Goal: Task Accomplishment & Management: Manage account settings

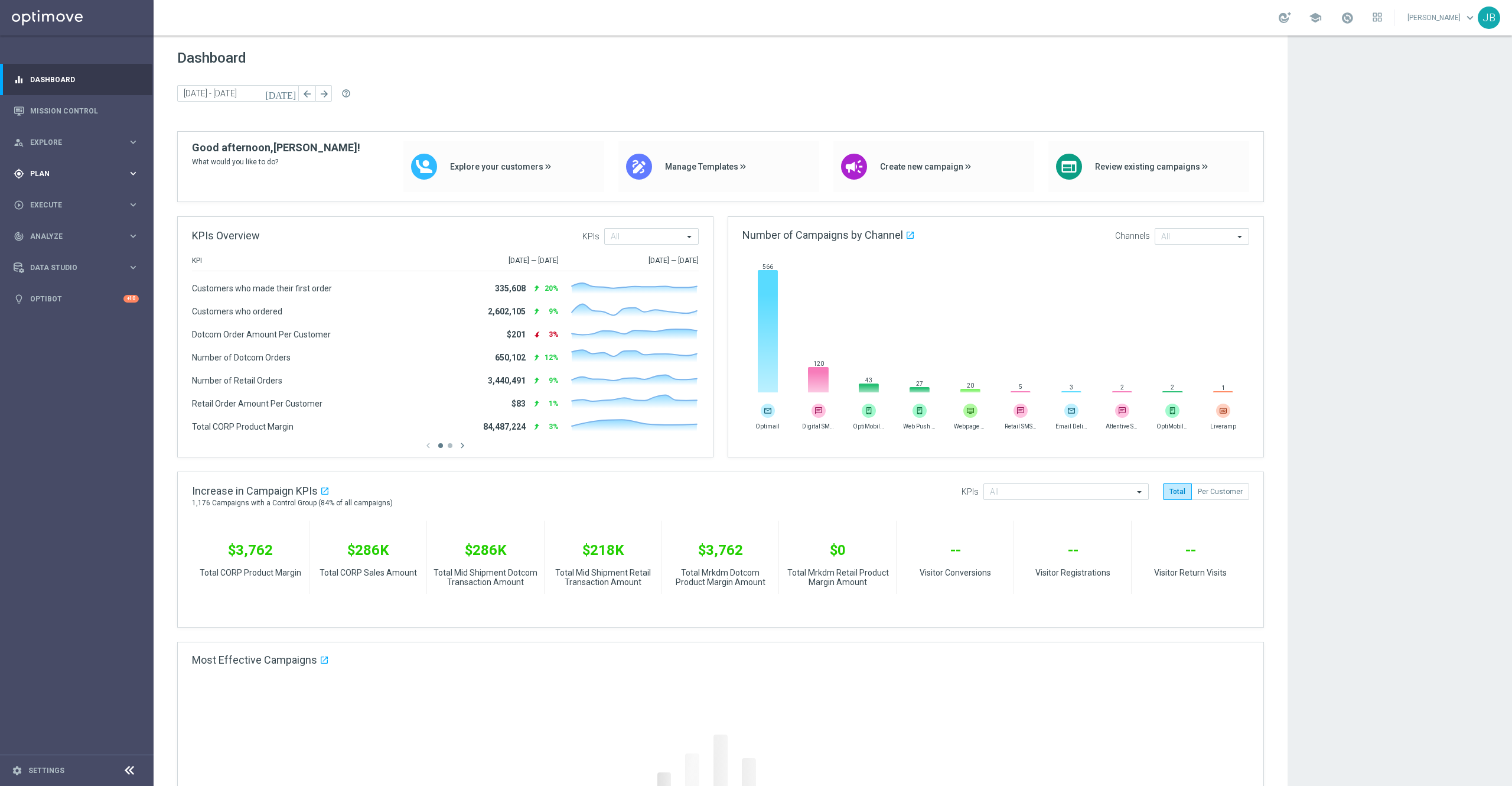
click at [41, 176] on span "Plan" at bounding box center [78, 173] width 97 height 8
click at [71, 201] on link "Target Groups" at bounding box center [77, 198] width 92 height 9
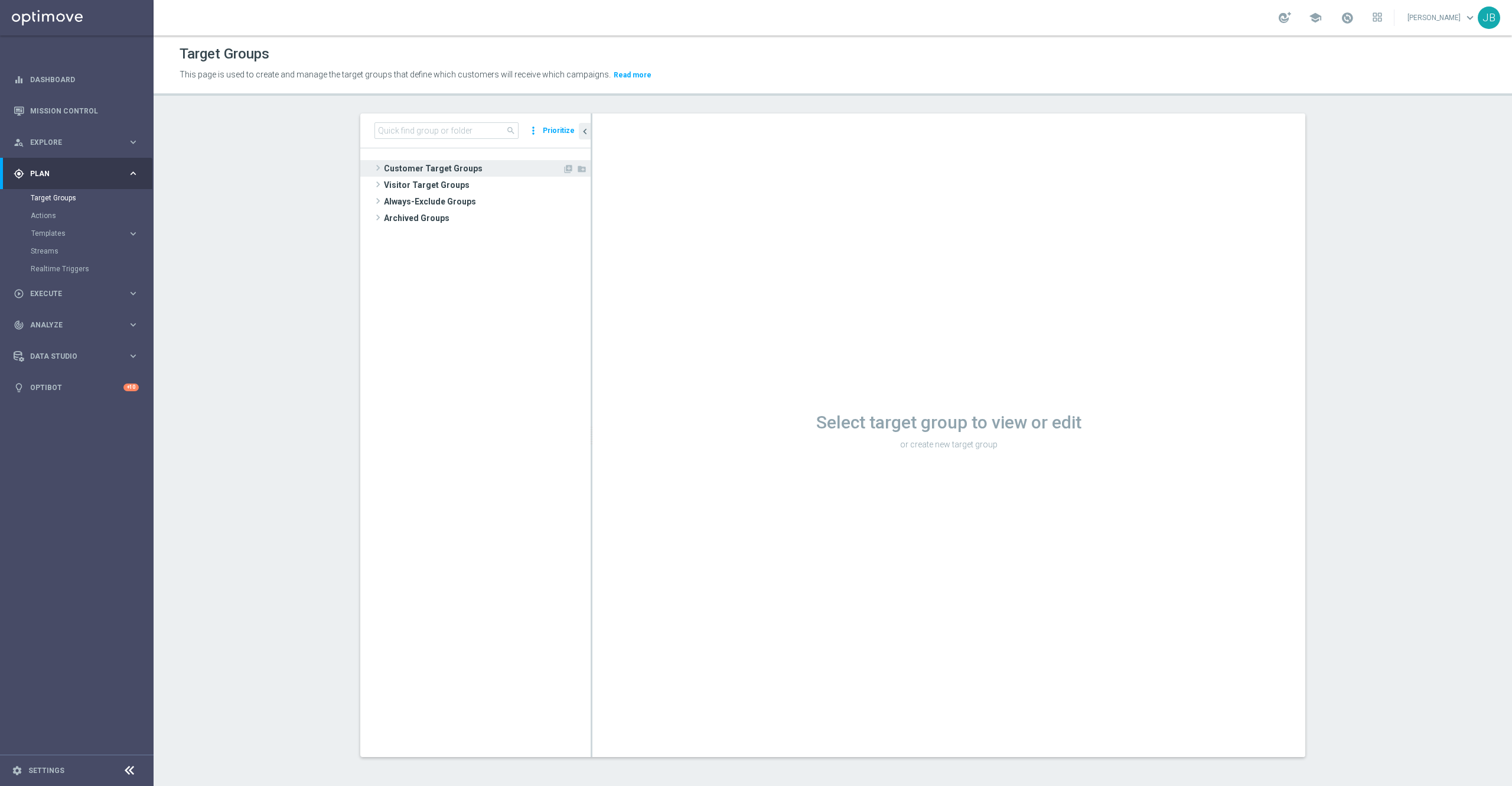
click at [417, 172] on span "Customer Target Groups" at bounding box center [472, 169] width 178 height 17
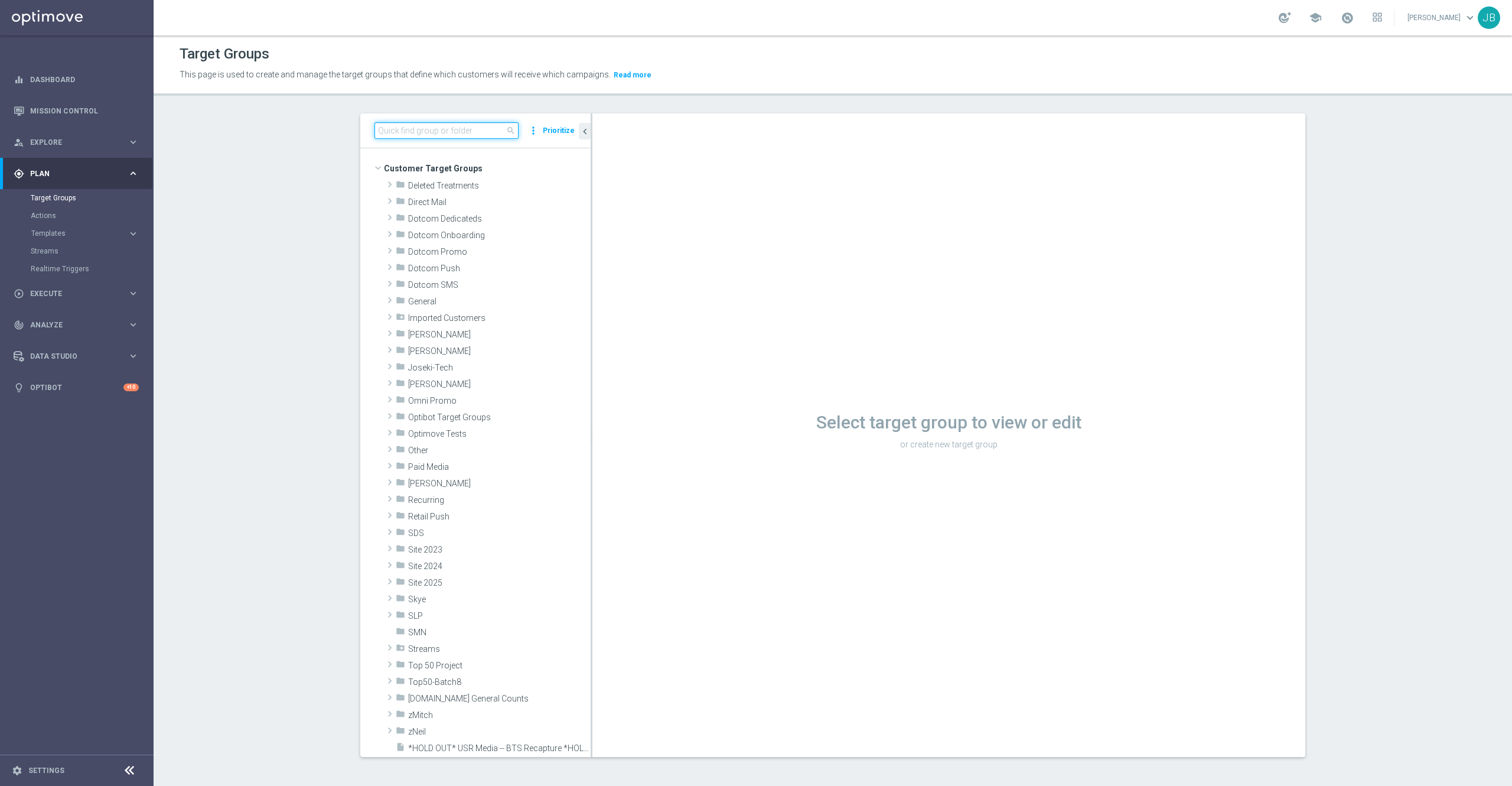
click at [404, 126] on input at bounding box center [446, 131] width 144 height 17
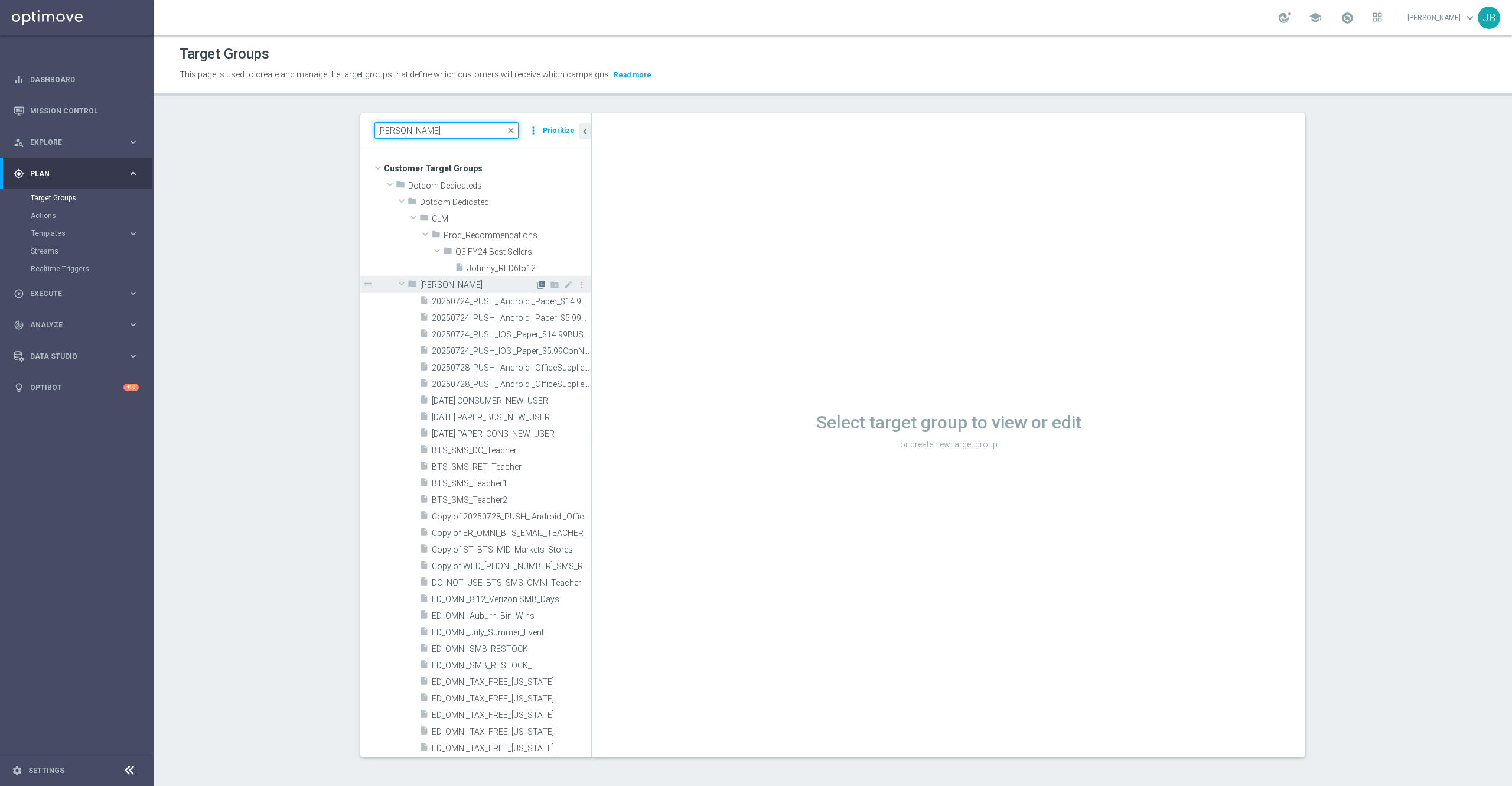
type input "[PERSON_NAME]"
click at [536, 286] on icon "library_add" at bounding box center [541, 285] width 9 height 9
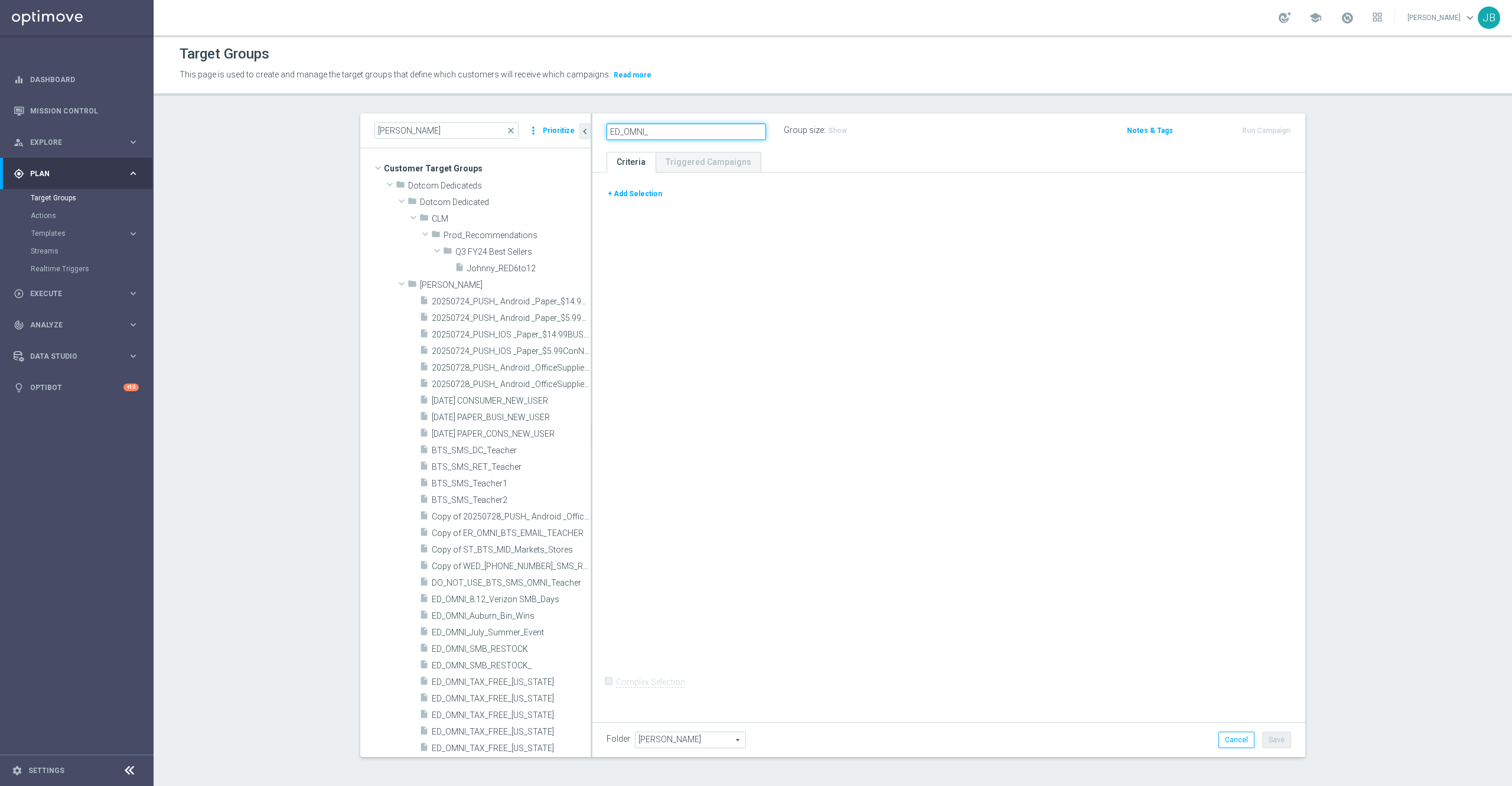
type input "ED_OMNI_"
click at [661, 129] on icon "mode_edit" at bounding box center [666, 130] width 10 height 14
click at [659, 134] on input "ED_OMNI_" at bounding box center [686, 132] width 159 height 17
type input "ED_OMNI_8/19 [PERSON_NAME] Hero Offer"
click at [713, 286] on div "+ Add Selection Complex Selection Invalid Expression" at bounding box center [949, 444] width 713 height 544
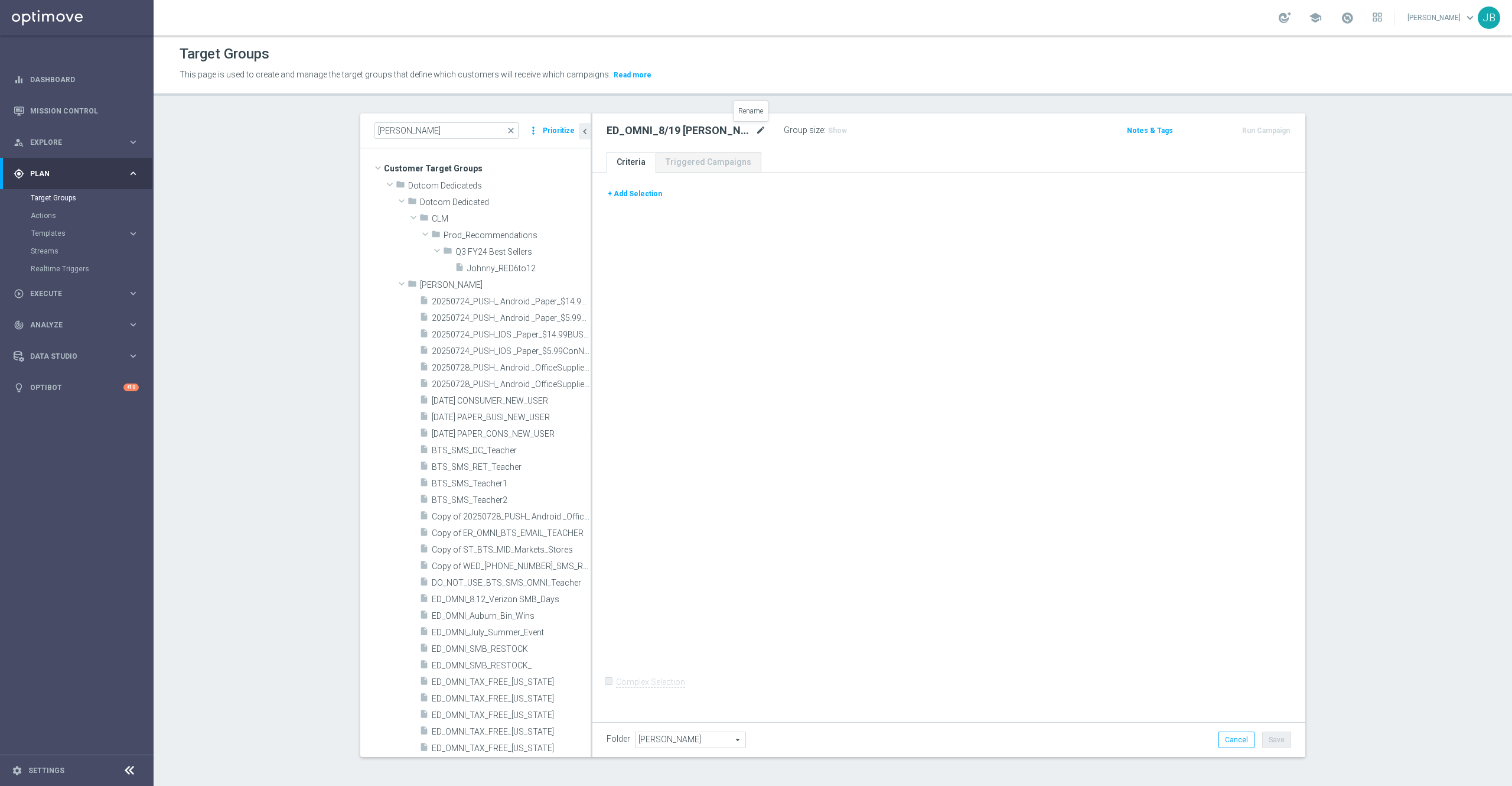
click at [756, 129] on icon "mode_edit" at bounding box center [761, 130] width 10 height 14
click at [676, 130] on input "ED_OMNI_8/19 [PERSON_NAME] Hero Offer" at bounding box center [686, 132] width 159 height 17
click at [696, 129] on input "ED_OMNI_8/19 LOY_Hero Offer" at bounding box center [686, 132] width 159 height 17
type input "ED_OMNI_8/19 LOY_Hero_Offer"
click at [748, 278] on div "+ Add Selection Complex Selection Invalid Expression" at bounding box center [949, 444] width 713 height 544
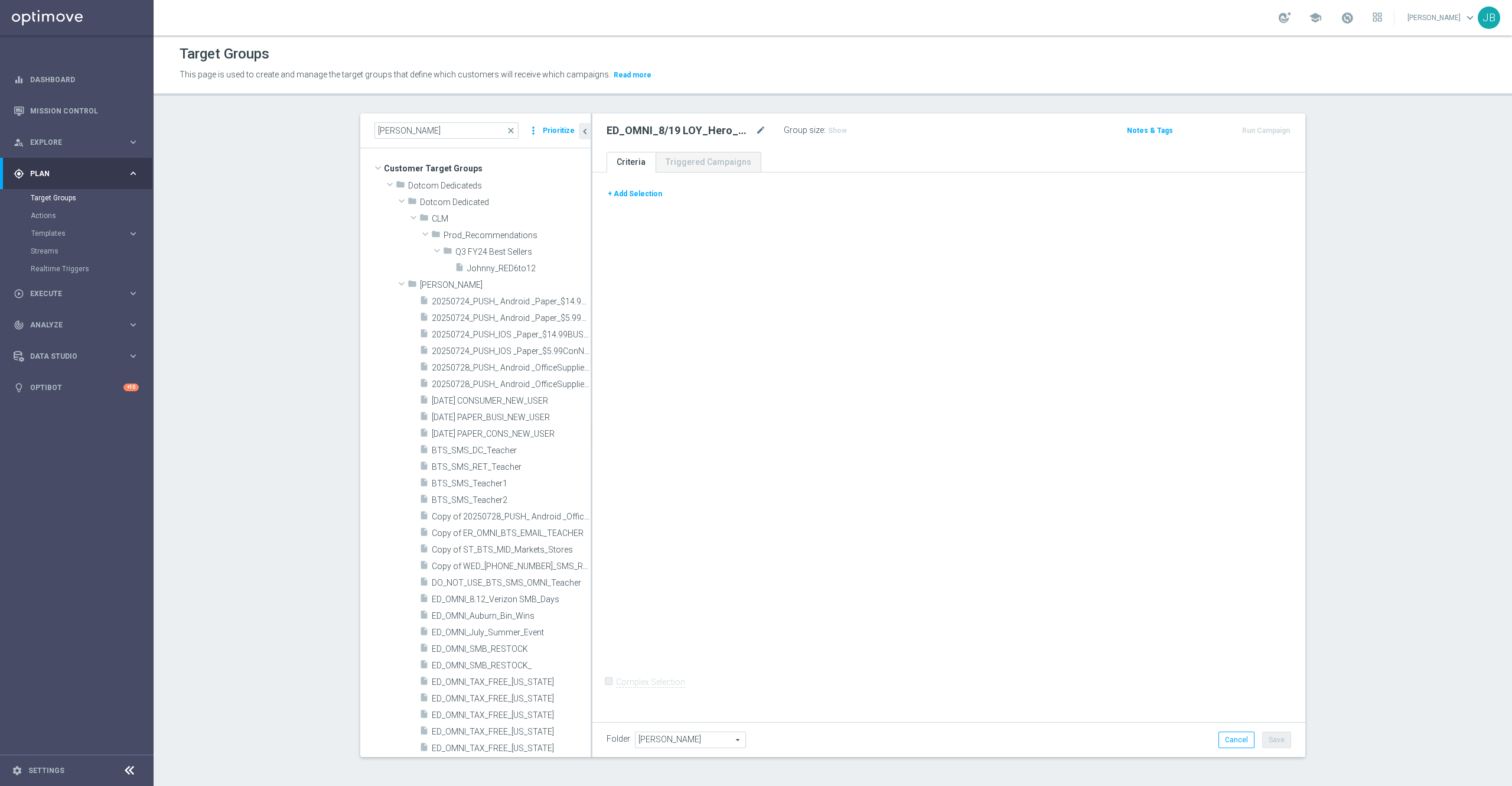
click at [624, 193] on button "+ Add Selection" at bounding box center [635, 194] width 57 height 13
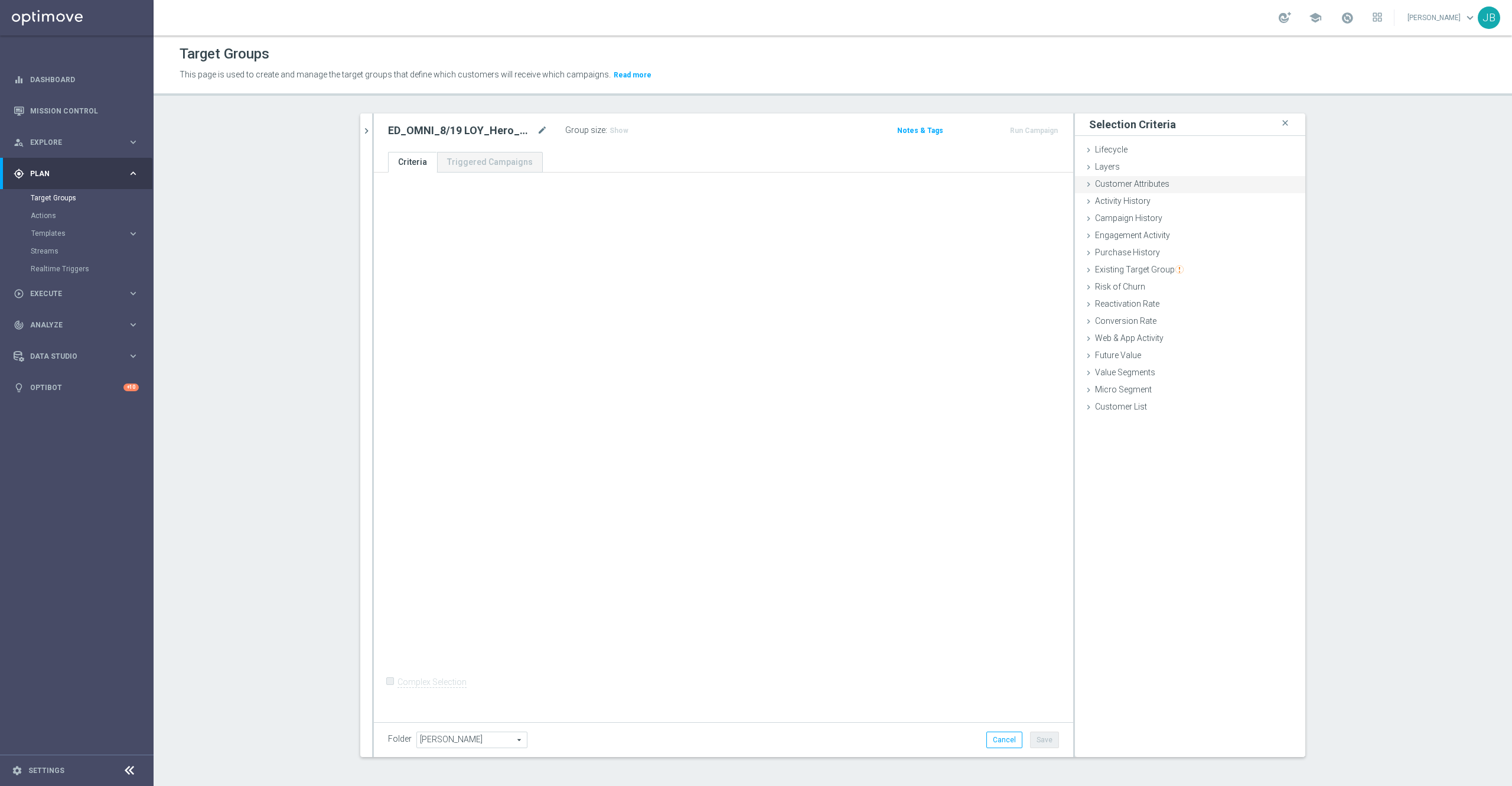
click at [1165, 185] on div "Customer Attributes done" at bounding box center [1191, 185] width 230 height 18
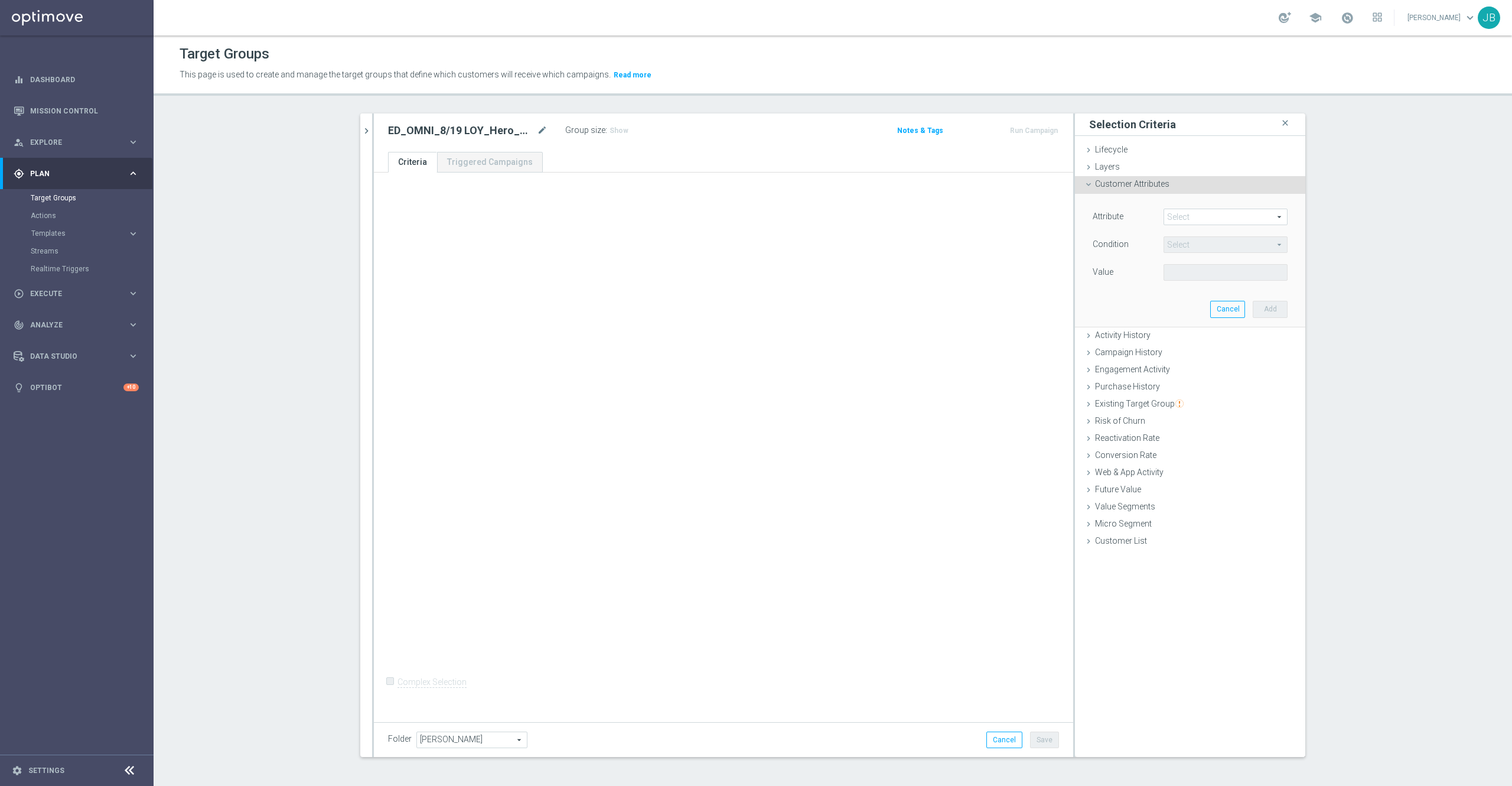
click at [1175, 219] on span at bounding box center [1225, 217] width 123 height 15
click at [1175, 219] on input "search" at bounding box center [1226, 217] width 124 height 17
type input "del"
click at [1202, 264] on span "Deliverability Score" at bounding box center [1225, 265] width 112 height 9
type input "Deliverability Score"
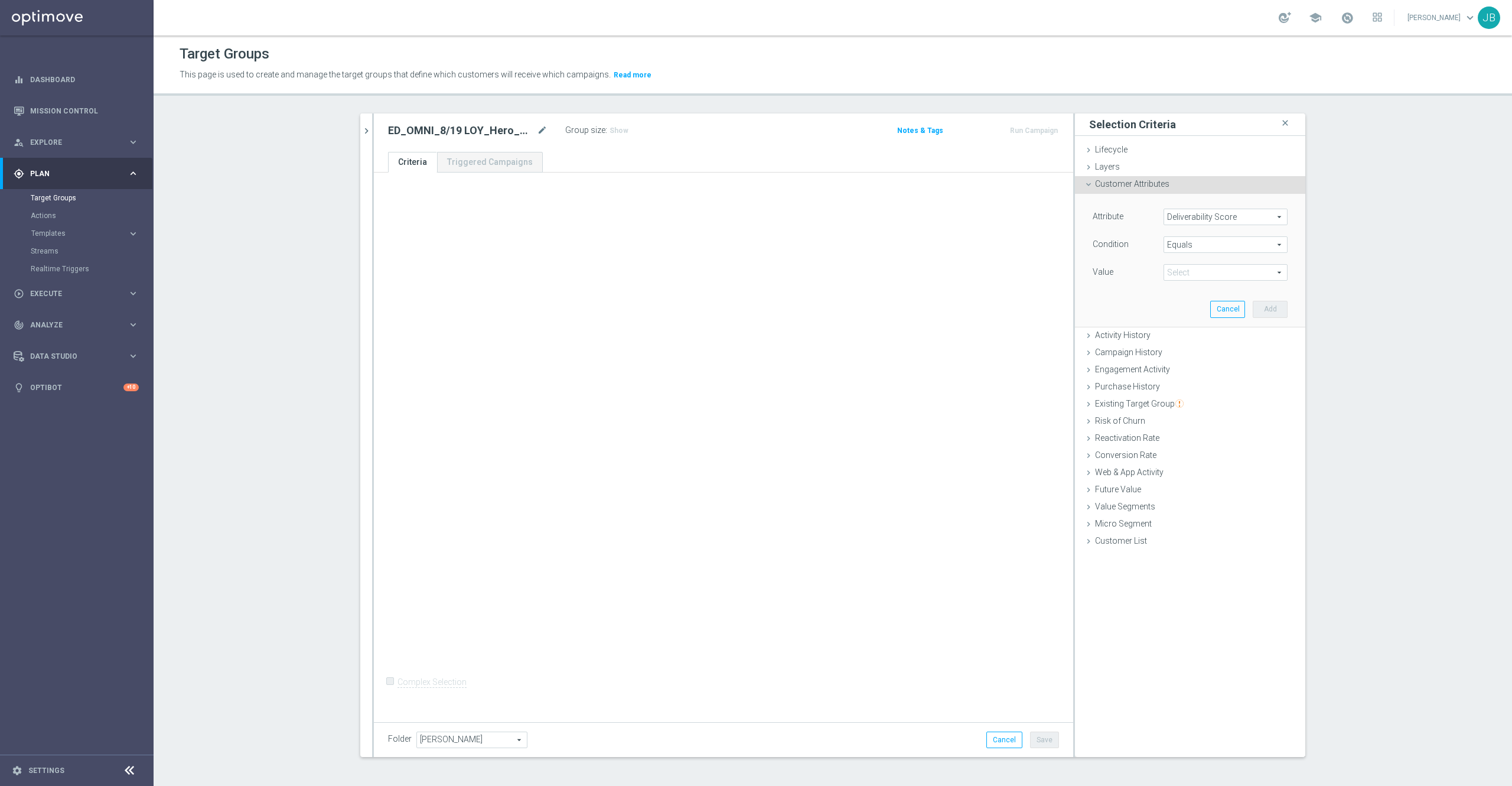
click at [1185, 275] on span at bounding box center [1225, 272] width 123 height 15
click at [1180, 243] on span "Equals" at bounding box center [1225, 244] width 123 height 15
click at [1194, 399] on span "One of" at bounding box center [1225, 401] width 112 height 9
type input "One of"
click at [1196, 283] on div "Value Select arrow_drop_down search (All)" at bounding box center [1191, 273] width 213 height 19
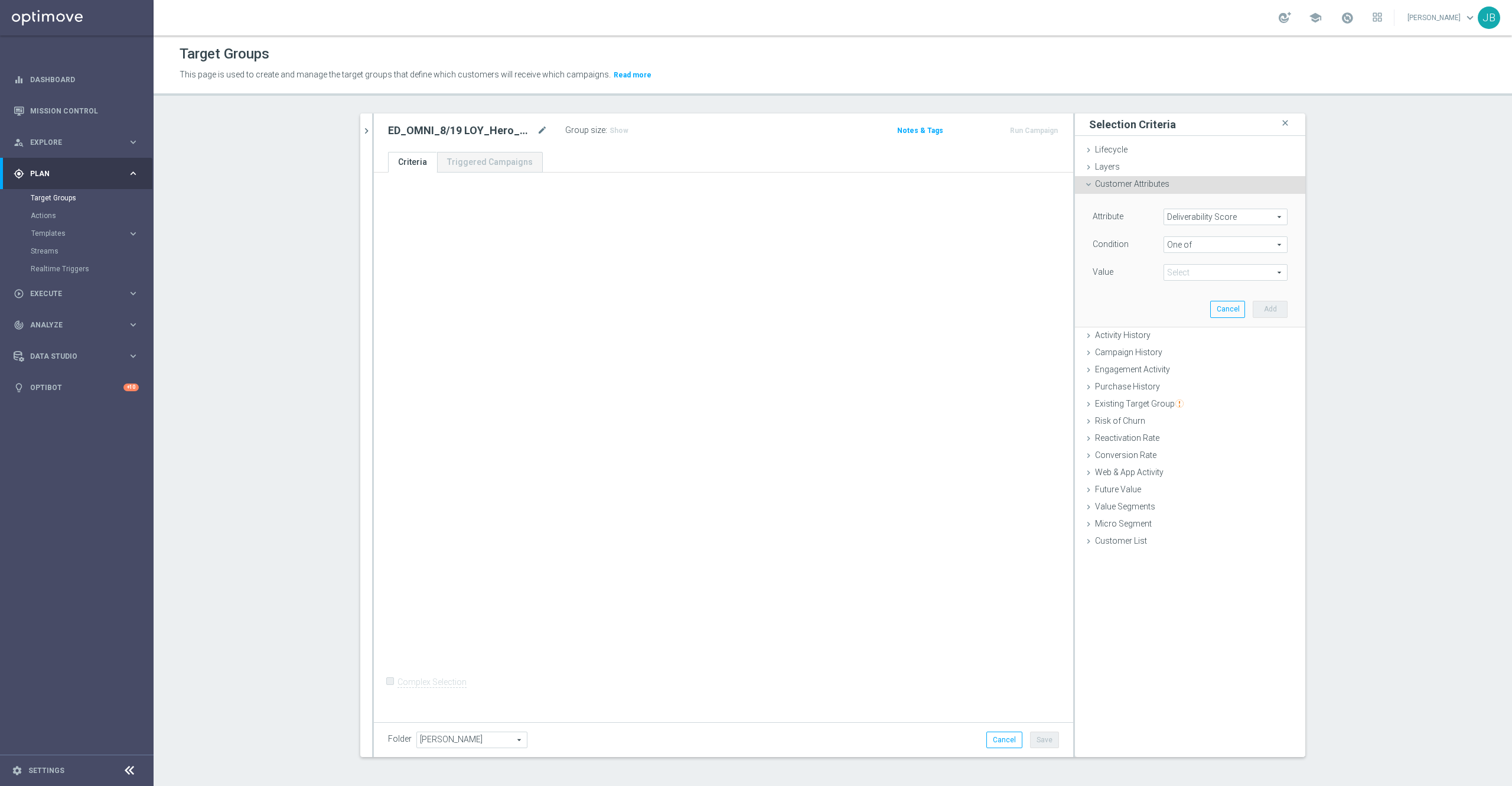
click at [1191, 271] on span at bounding box center [1225, 272] width 123 height 15
click at [1173, 336] on input "GREEN" at bounding box center [1176, 336] width 8 height 8
checkbox input "true"
type input "GREEN"
click at [1173, 352] on input "RED" at bounding box center [1176, 352] width 8 height 8
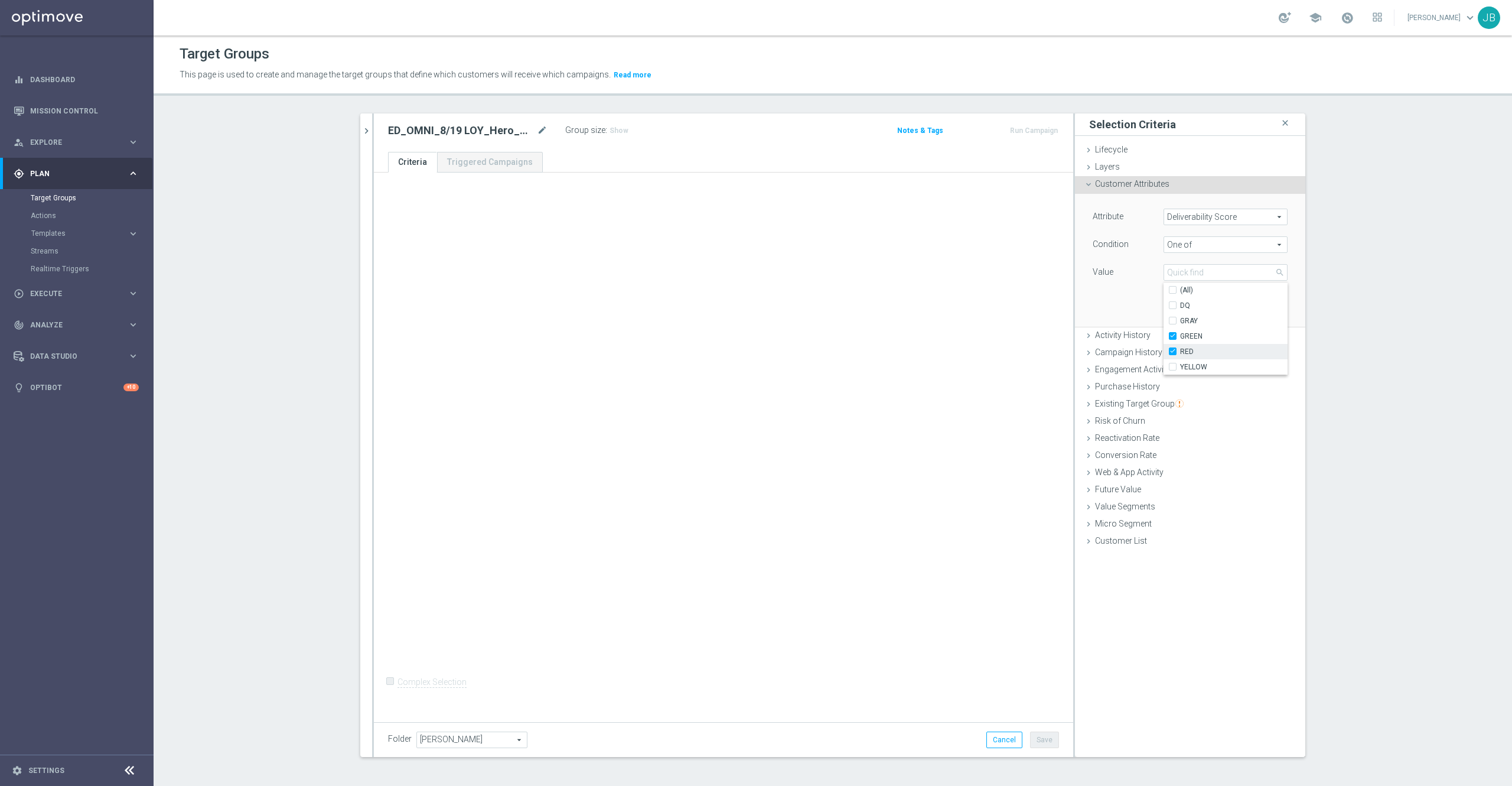
checkbox input "true"
type input "Selected 2 of 5"
click at [1173, 368] on input "YELLOW" at bounding box center [1176, 367] width 8 height 8
checkbox input "true"
type input "Selected 3 of 5"
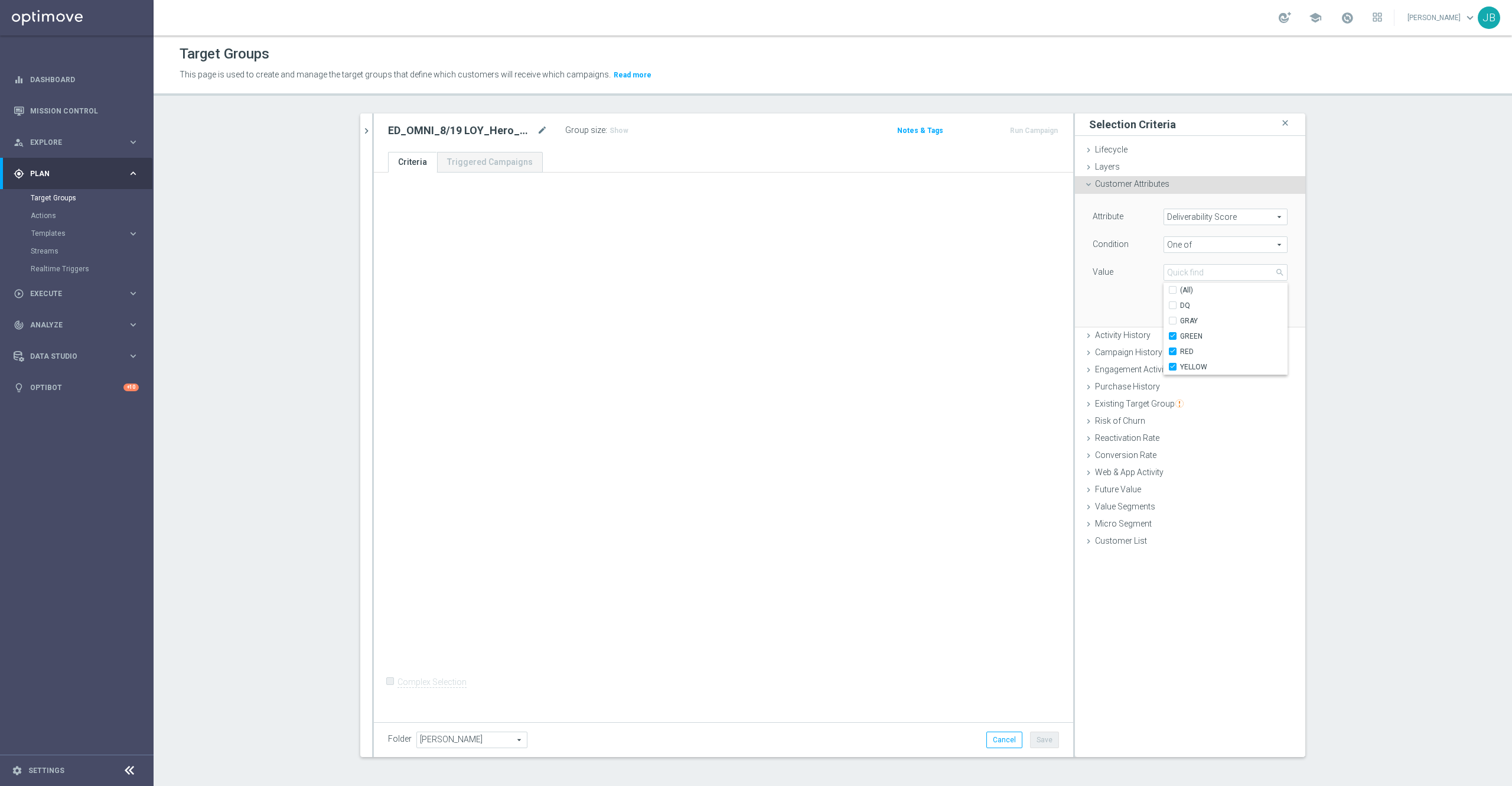
click at [968, 325] on div "+ Add Selection Complex Selection Invalid Expression" at bounding box center [724, 444] width 699 height 544
click at [1257, 307] on button "Add" at bounding box center [1270, 309] width 35 height 17
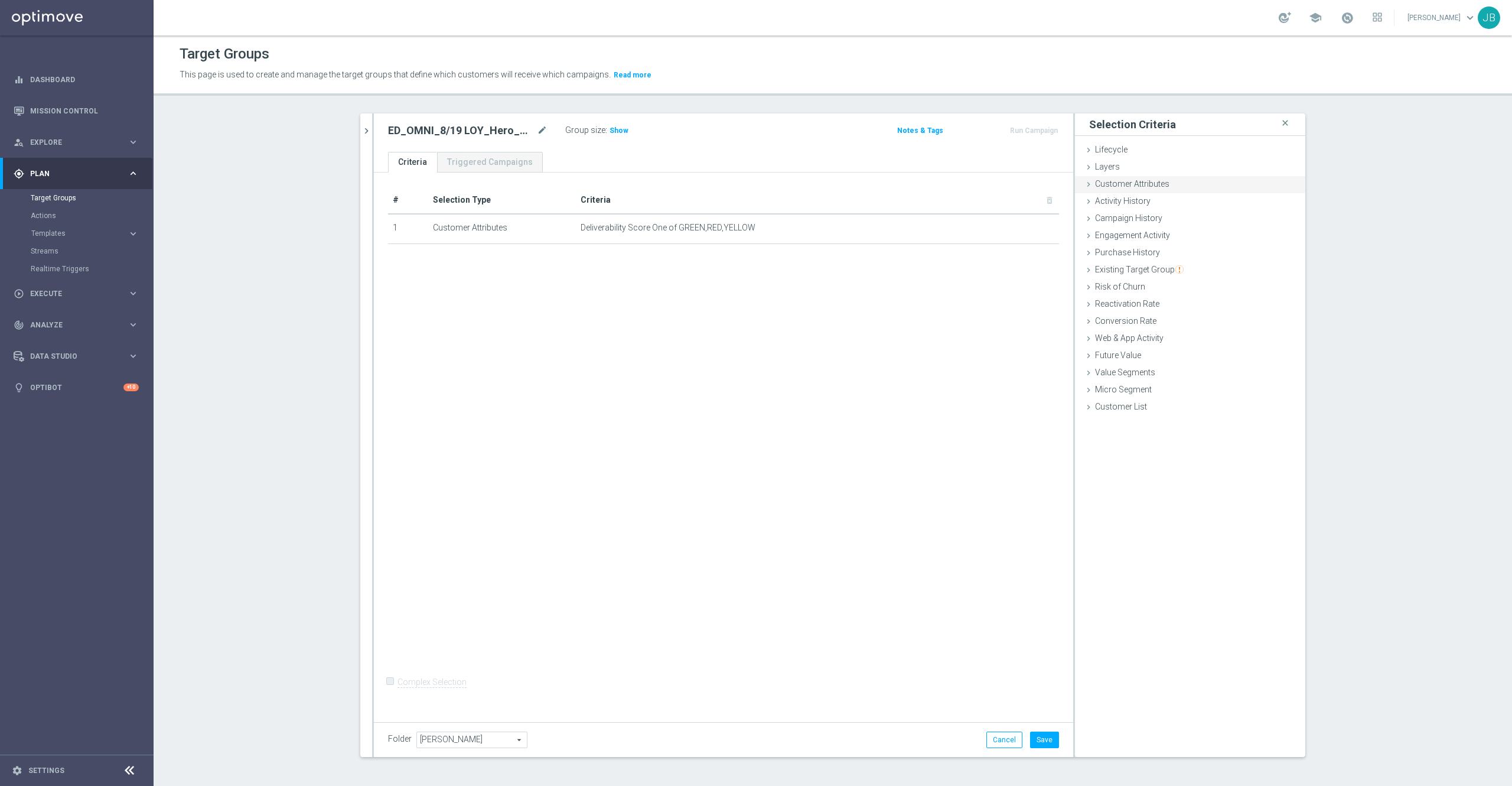
click at [1117, 186] on span "Customer Attributes" at bounding box center [1132, 184] width 74 height 9
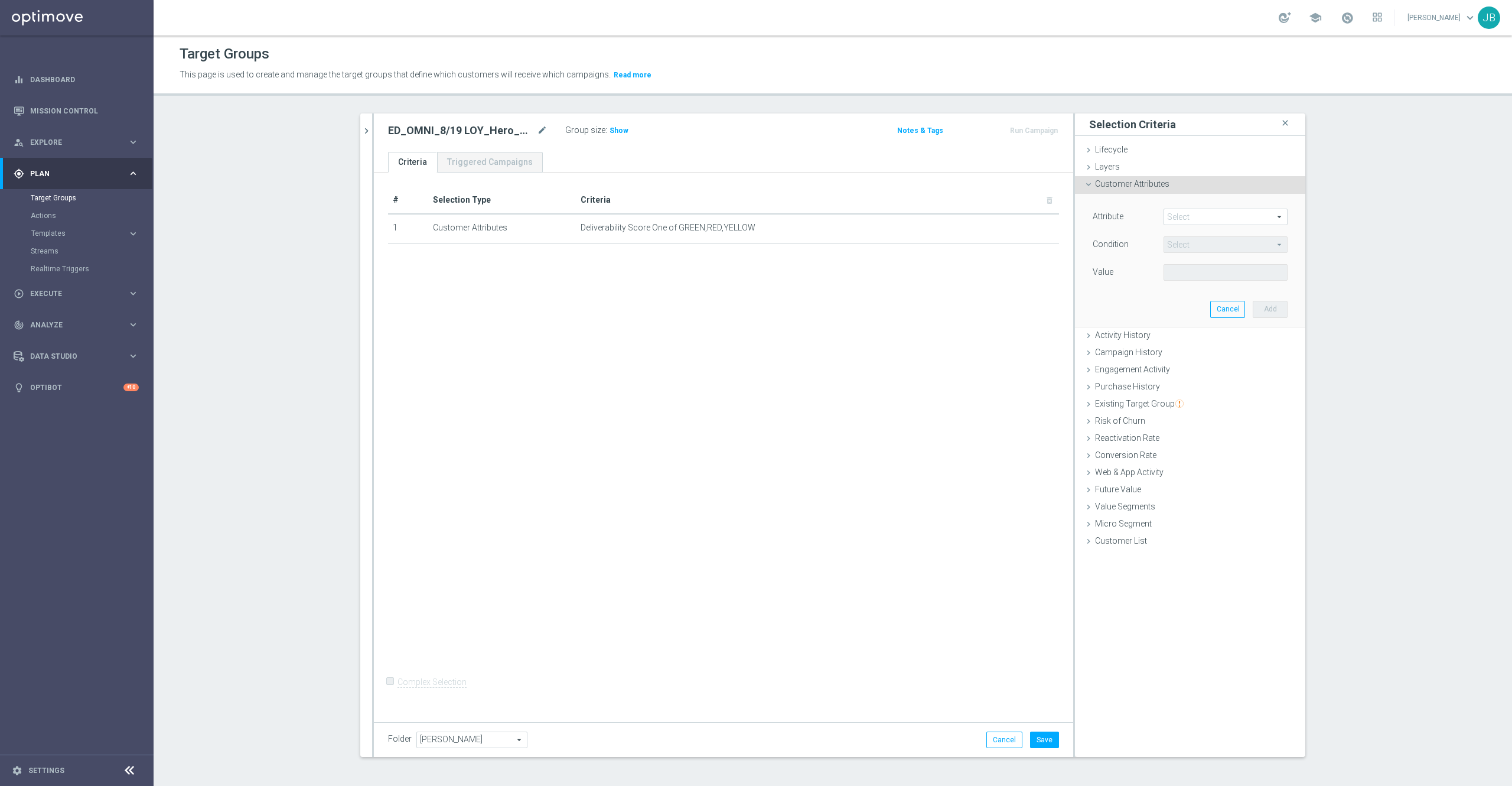
click at [1204, 219] on span at bounding box center [1225, 217] width 123 height 15
click at [1204, 219] on input "search" at bounding box center [1226, 217] width 124 height 17
type input "ocp"
click at [1194, 237] on span "Ocp Segment" at bounding box center [1225, 235] width 112 height 9
type input "Ocp Segment"
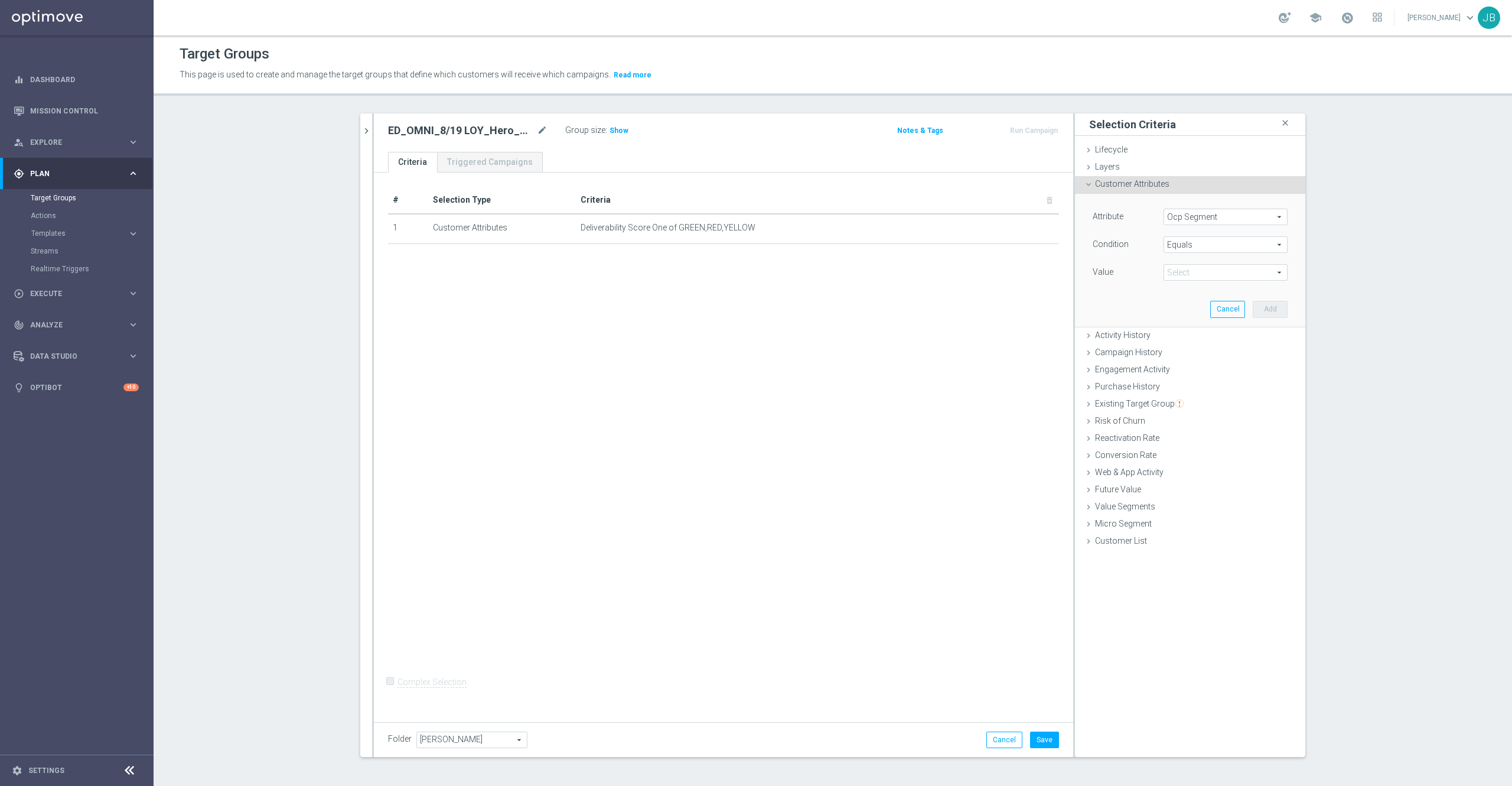
click at [1194, 242] on span "Equals" at bounding box center [1225, 244] width 123 height 15
click at [1190, 401] on span "One of" at bounding box center [1225, 401] width 112 height 9
type input "One of"
click at [1178, 275] on span at bounding box center [1225, 272] width 123 height 15
click at [1173, 290] on input "(All)" at bounding box center [1176, 290] width 8 height 8
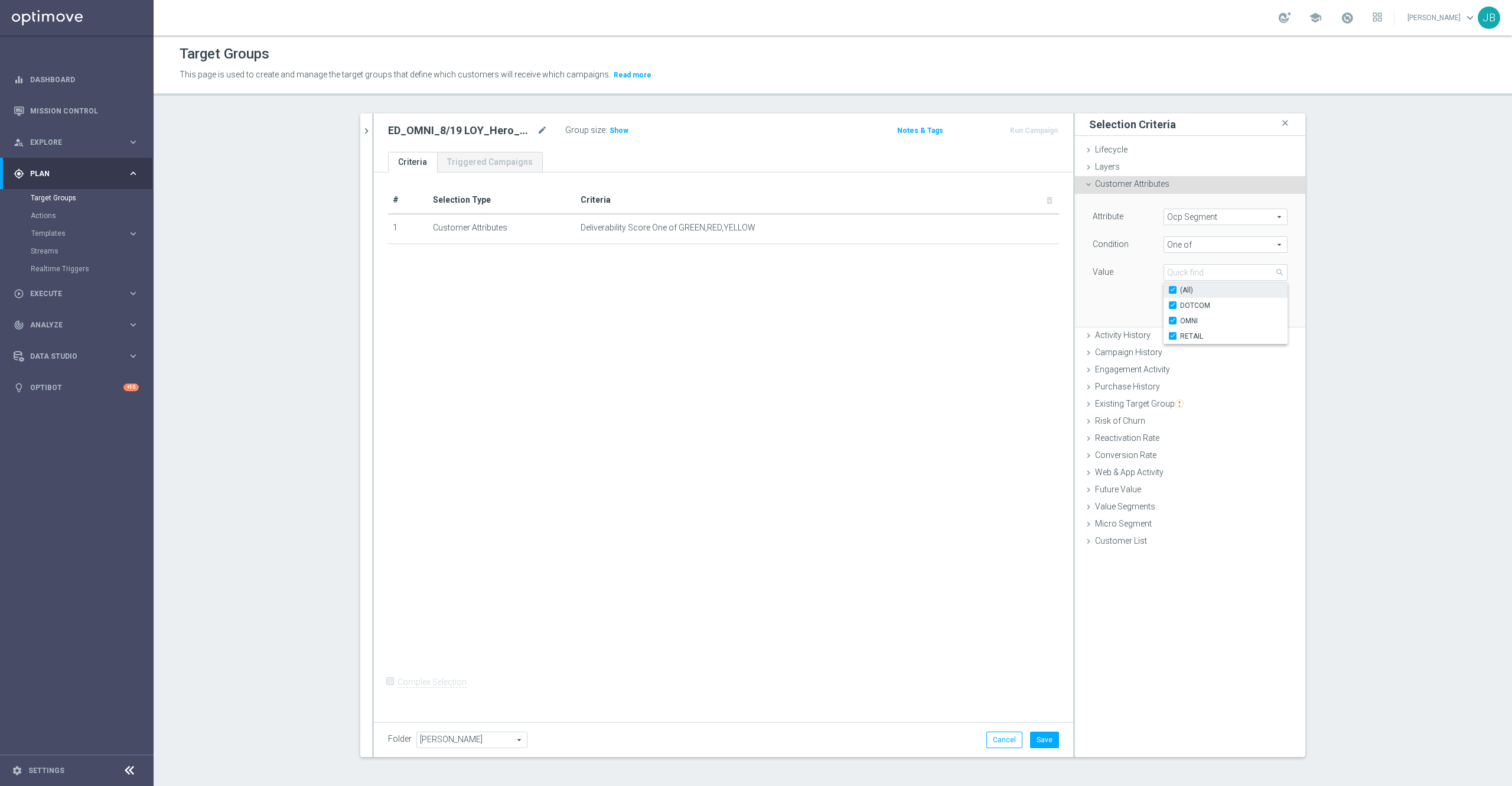
checkbox input "true"
type input "Selected 3 of 3"
checkbox input "true"
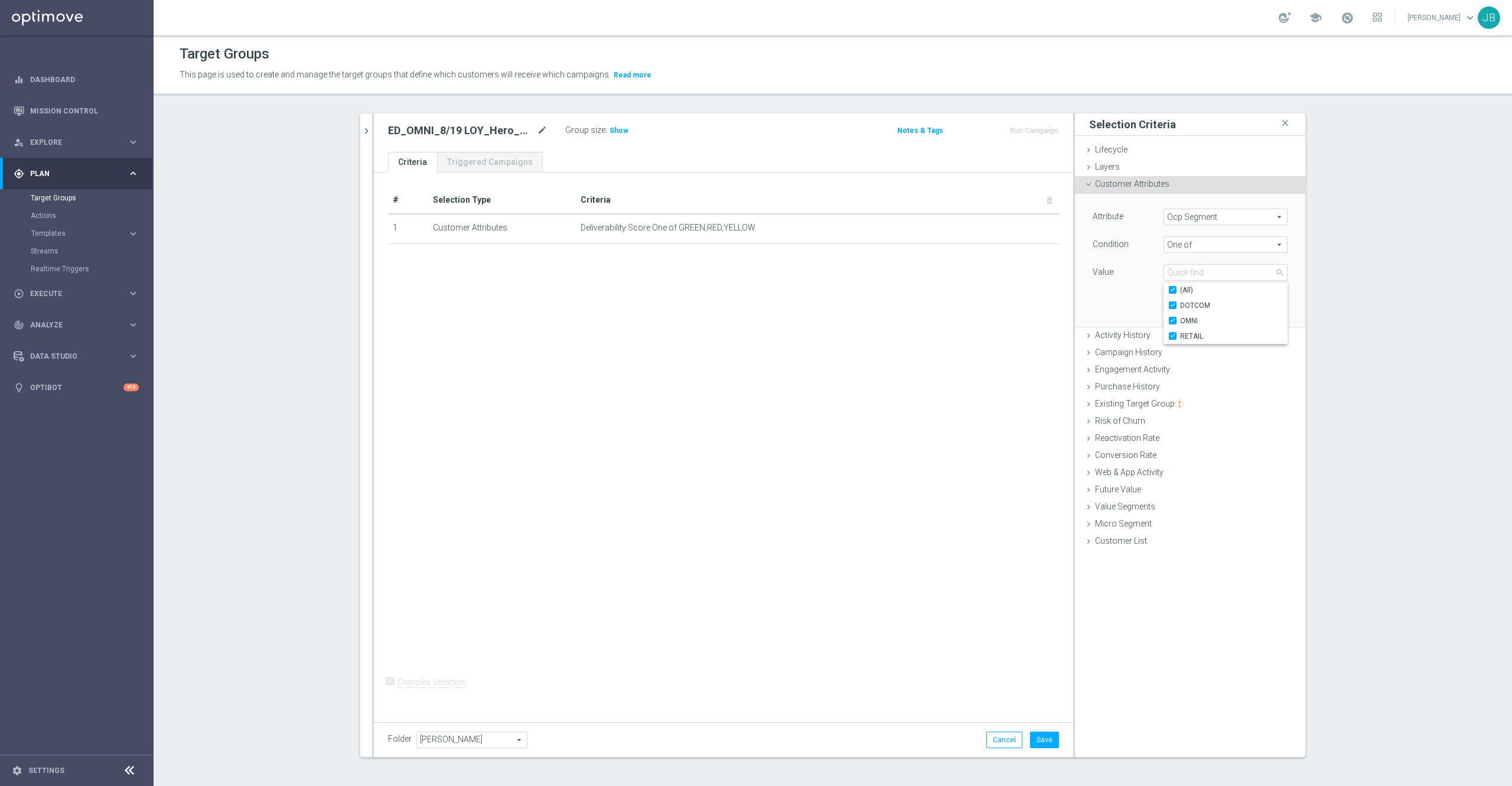
click at [1114, 283] on div "Value" at bounding box center [1119, 273] width 71 height 19
click at [1255, 306] on button "Add" at bounding box center [1270, 309] width 35 height 17
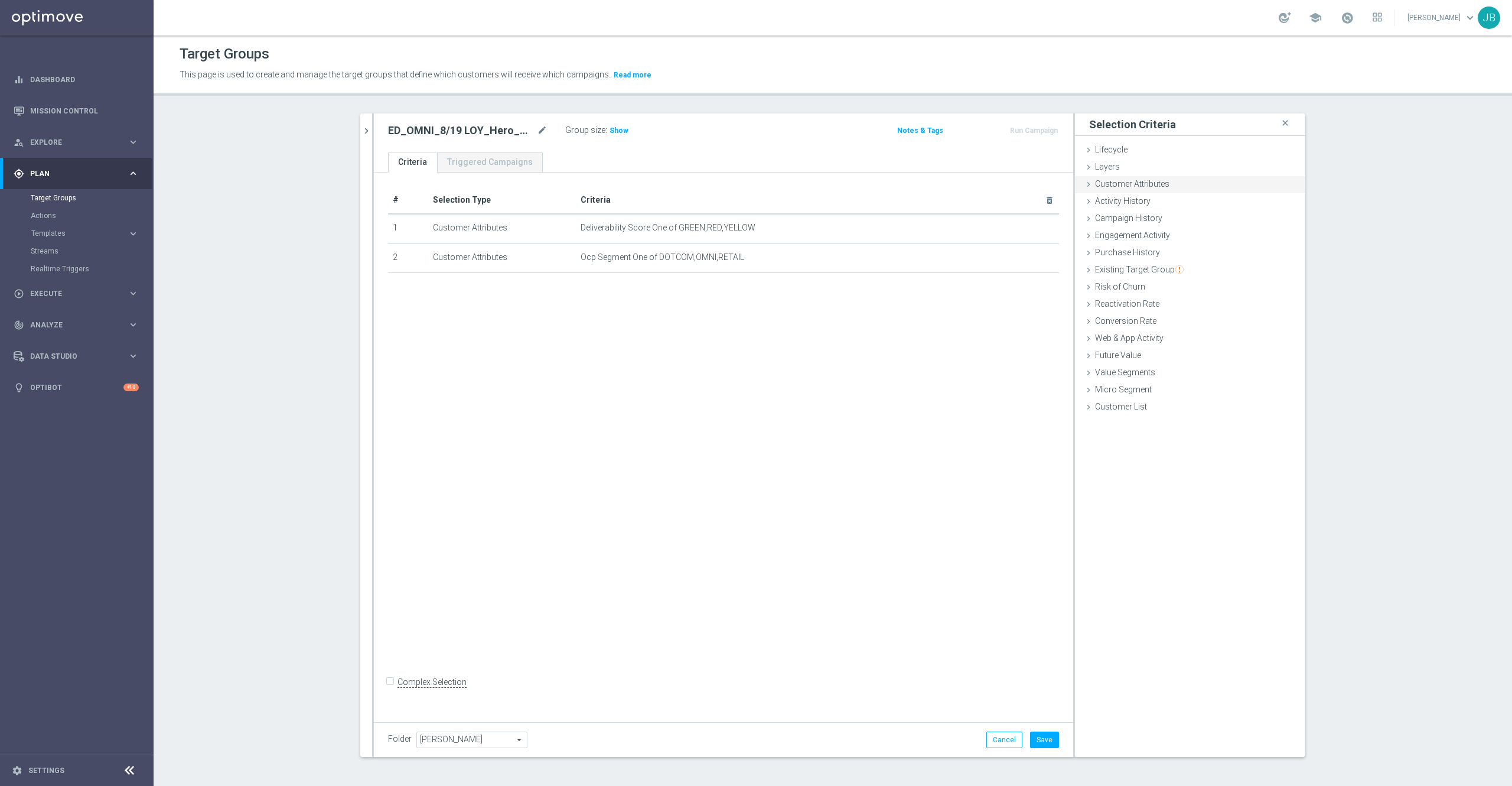
click at [1154, 188] on span "Customer Attributes" at bounding box center [1132, 184] width 74 height 9
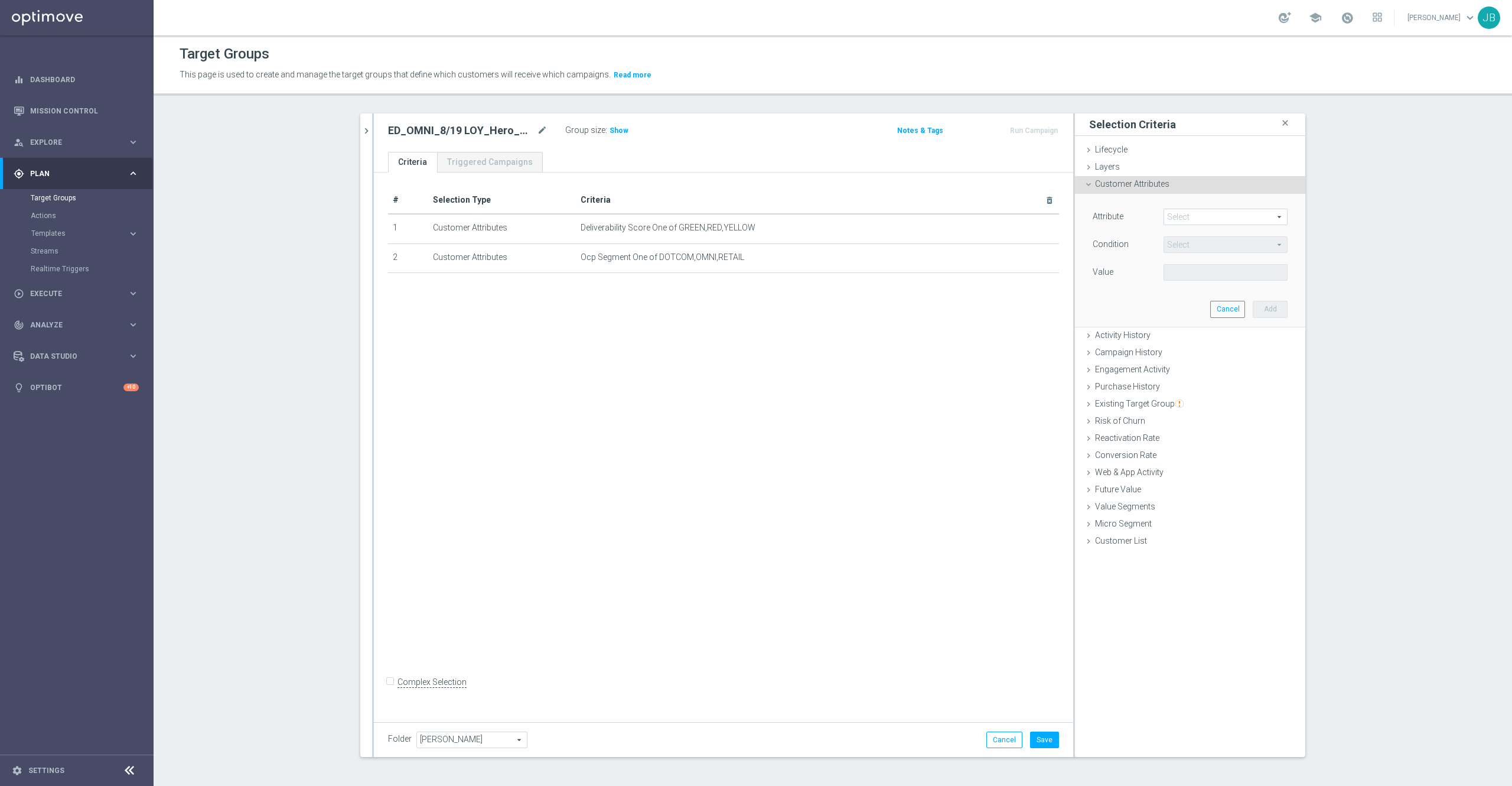
click at [1178, 217] on span at bounding box center [1225, 217] width 123 height 15
click at [1178, 219] on input "search" at bounding box center [1226, 217] width 124 height 17
type input "slp easy"
click at [1201, 234] on span "SLP Easy Rewards Number" at bounding box center [1225, 235] width 112 height 9
type input "SLP Easy Rewards Number"
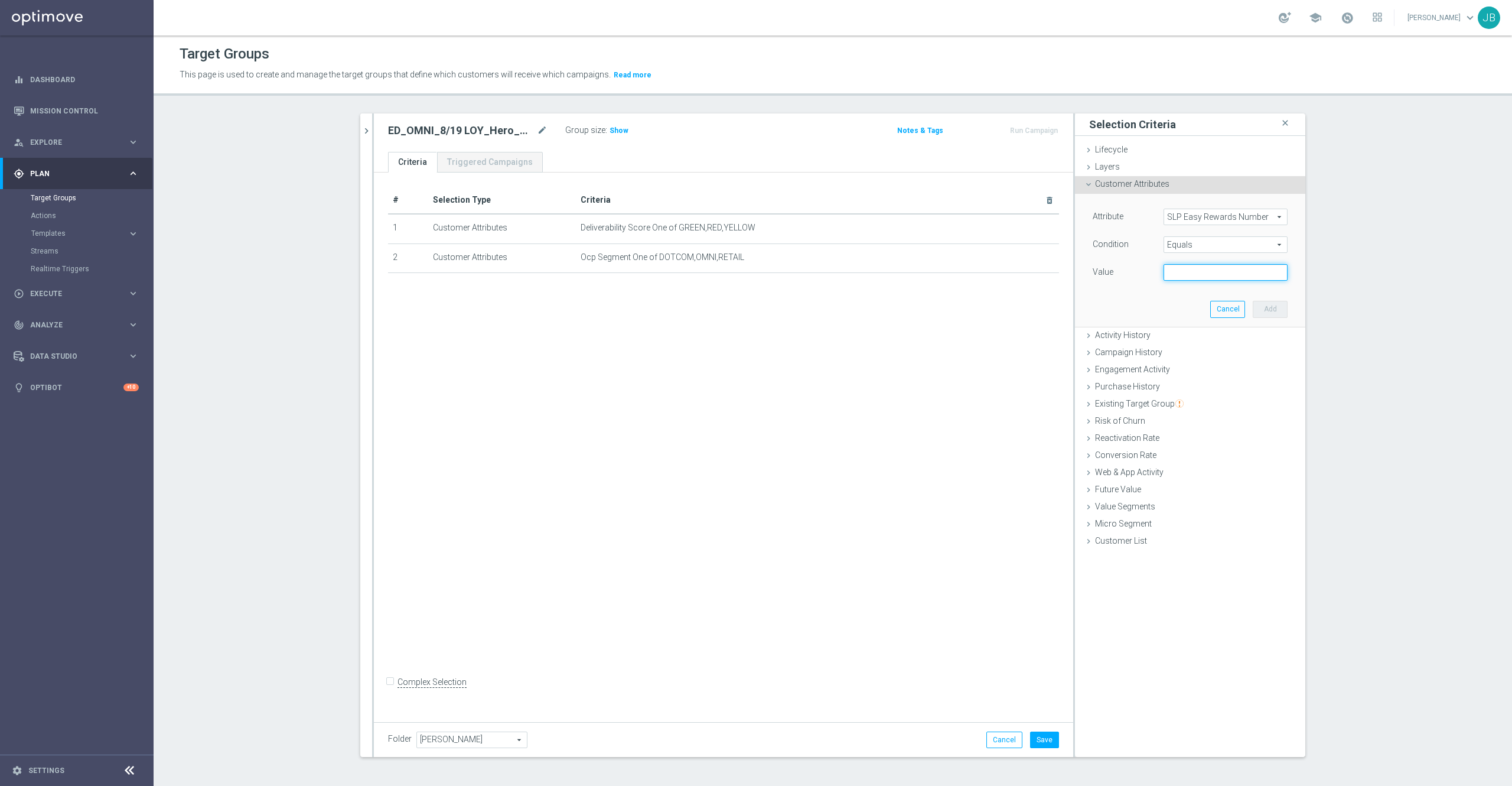
click at [1189, 276] on input "text" at bounding box center [1226, 272] width 124 height 17
click at [1185, 247] on span "Equals" at bounding box center [1225, 244] width 123 height 15
click at [1190, 359] on span "Is not null" at bounding box center [1225, 354] width 112 height 9
type input "Is not null"
click at [1257, 287] on button "Add" at bounding box center [1270, 291] width 35 height 17
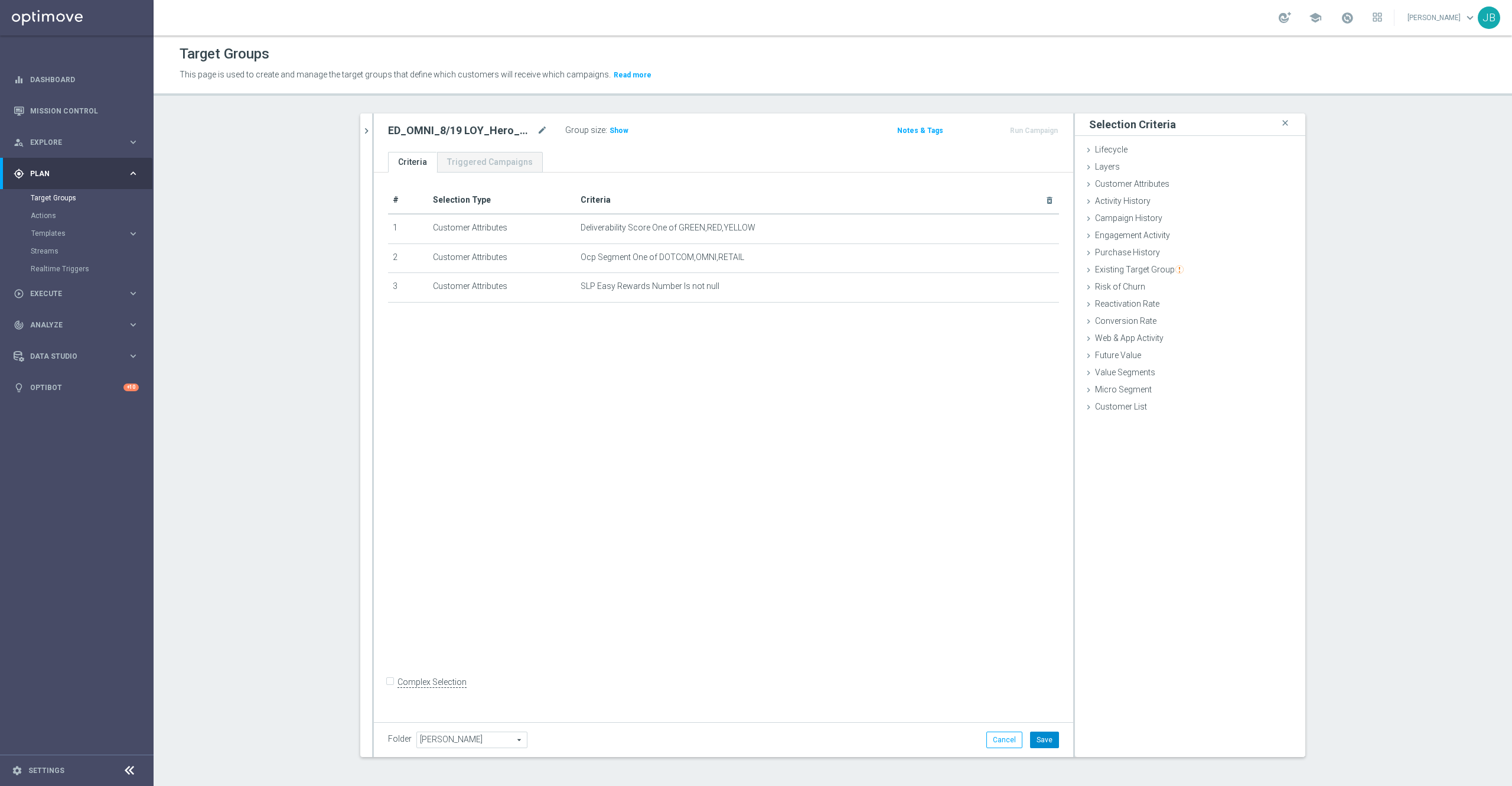
click at [1035, 737] on button "Save" at bounding box center [1044, 740] width 29 height 17
click at [537, 132] on icon "mode_edit" at bounding box center [542, 130] width 10 height 14
click at [537, 130] on icon "mode_edit" at bounding box center [542, 130] width 10 height 14
click at [610, 132] on span "Show" at bounding box center [619, 130] width 19 height 8
click at [361, 129] on icon "chevron_right" at bounding box center [367, 131] width 11 height 11
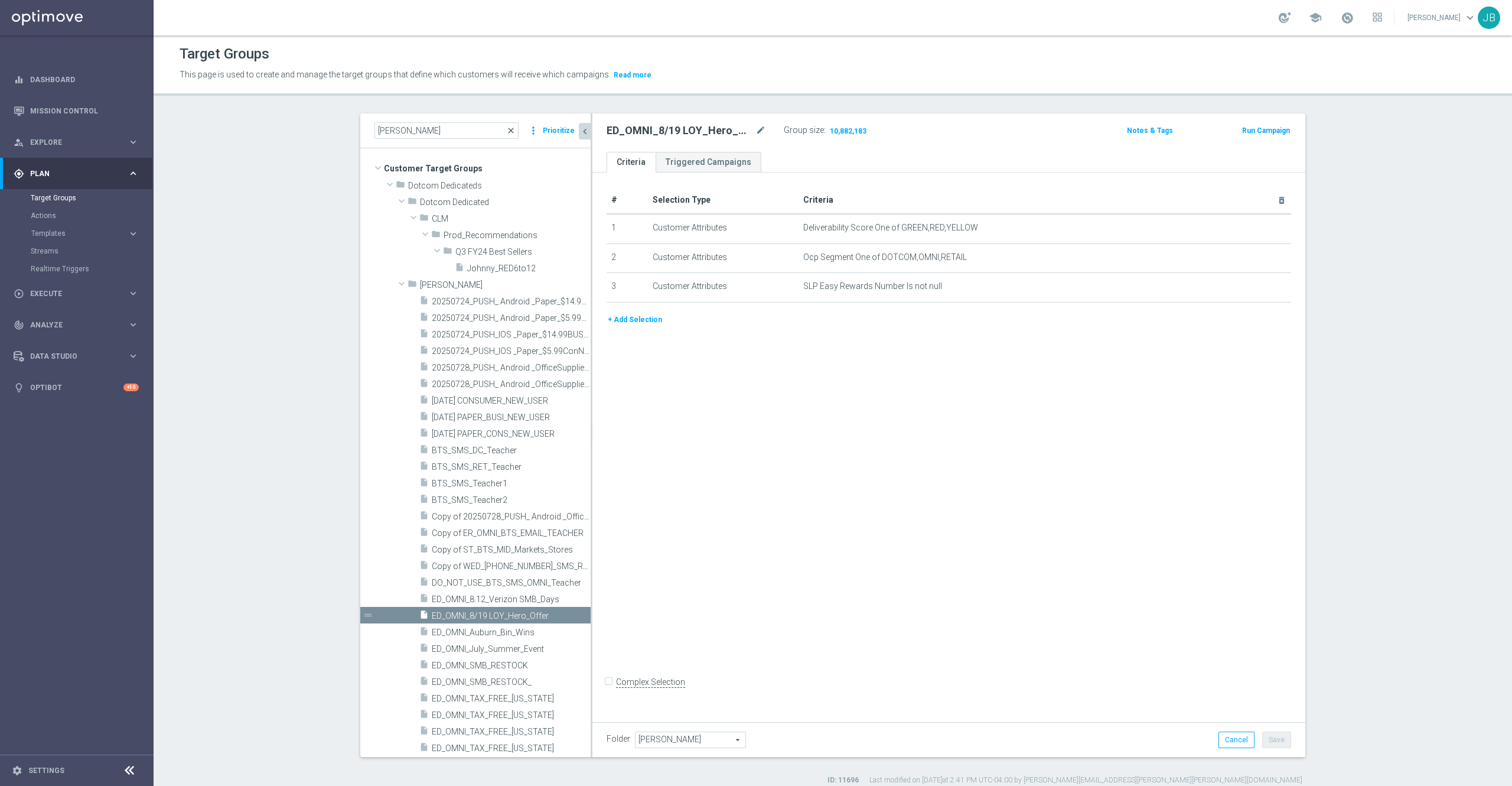
click at [506, 131] on span "close" at bounding box center [511, 130] width 9 height 9
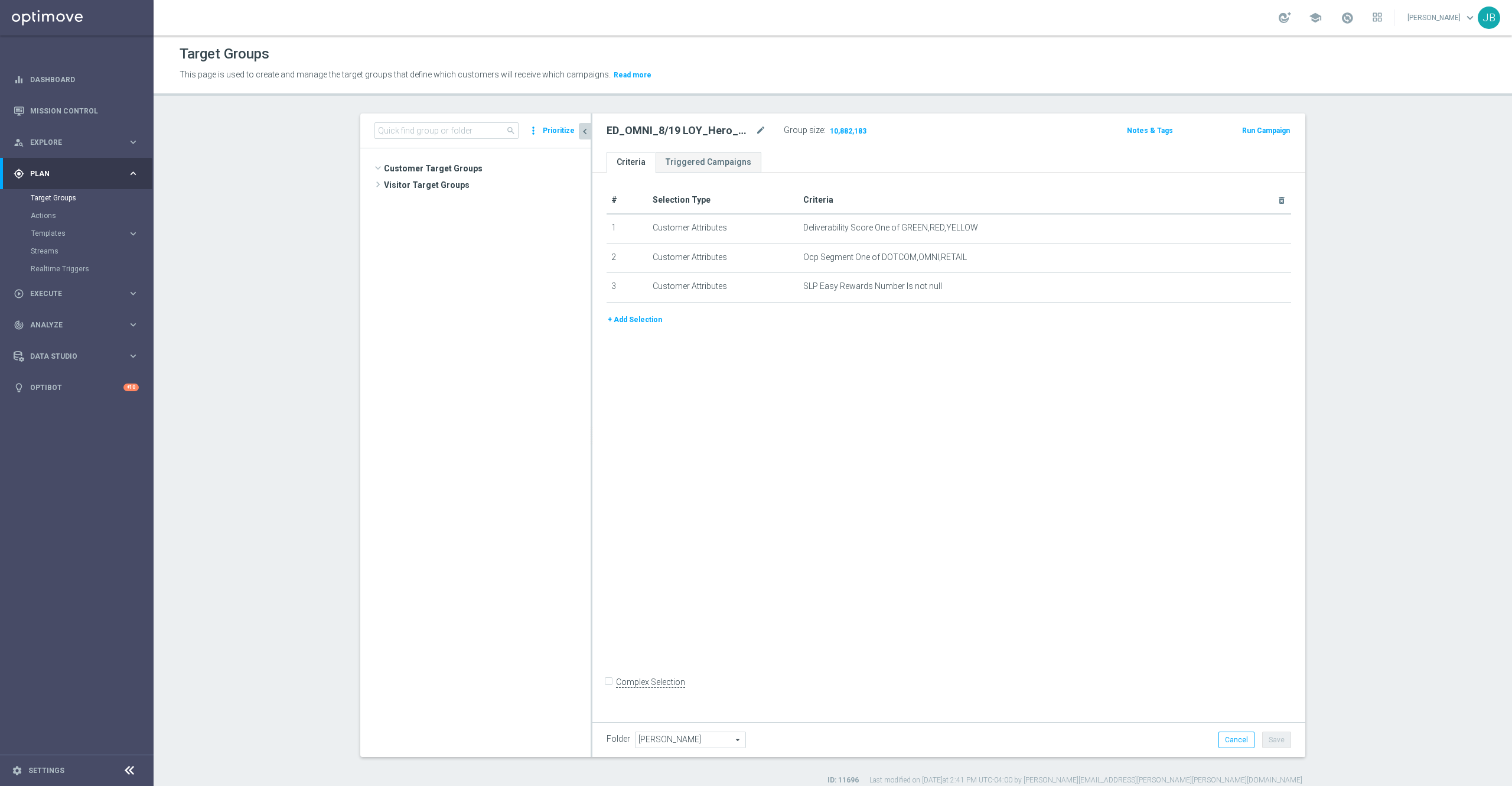
scroll to position [877, 0]
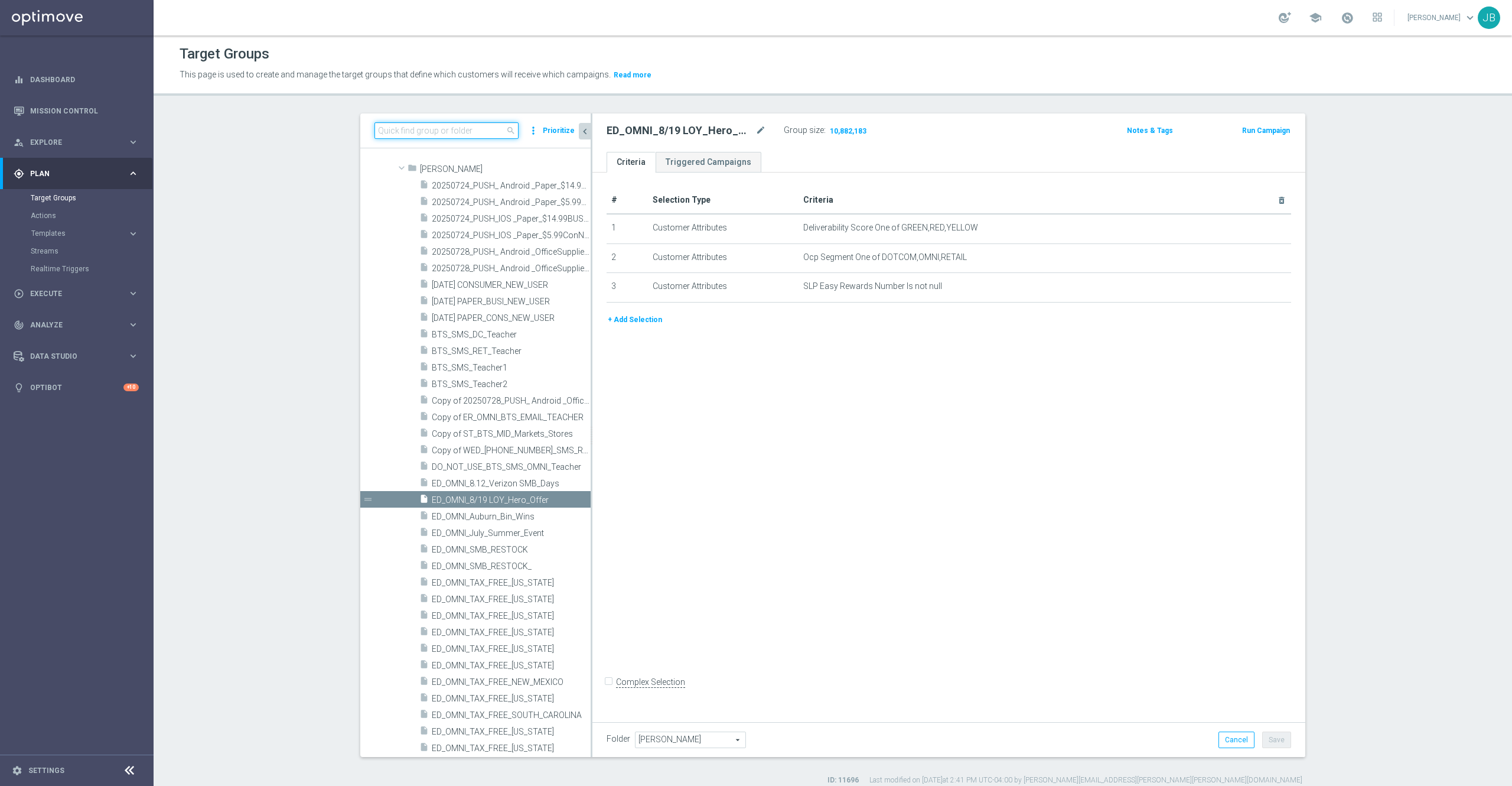
click at [391, 132] on input at bounding box center [446, 131] width 144 height 17
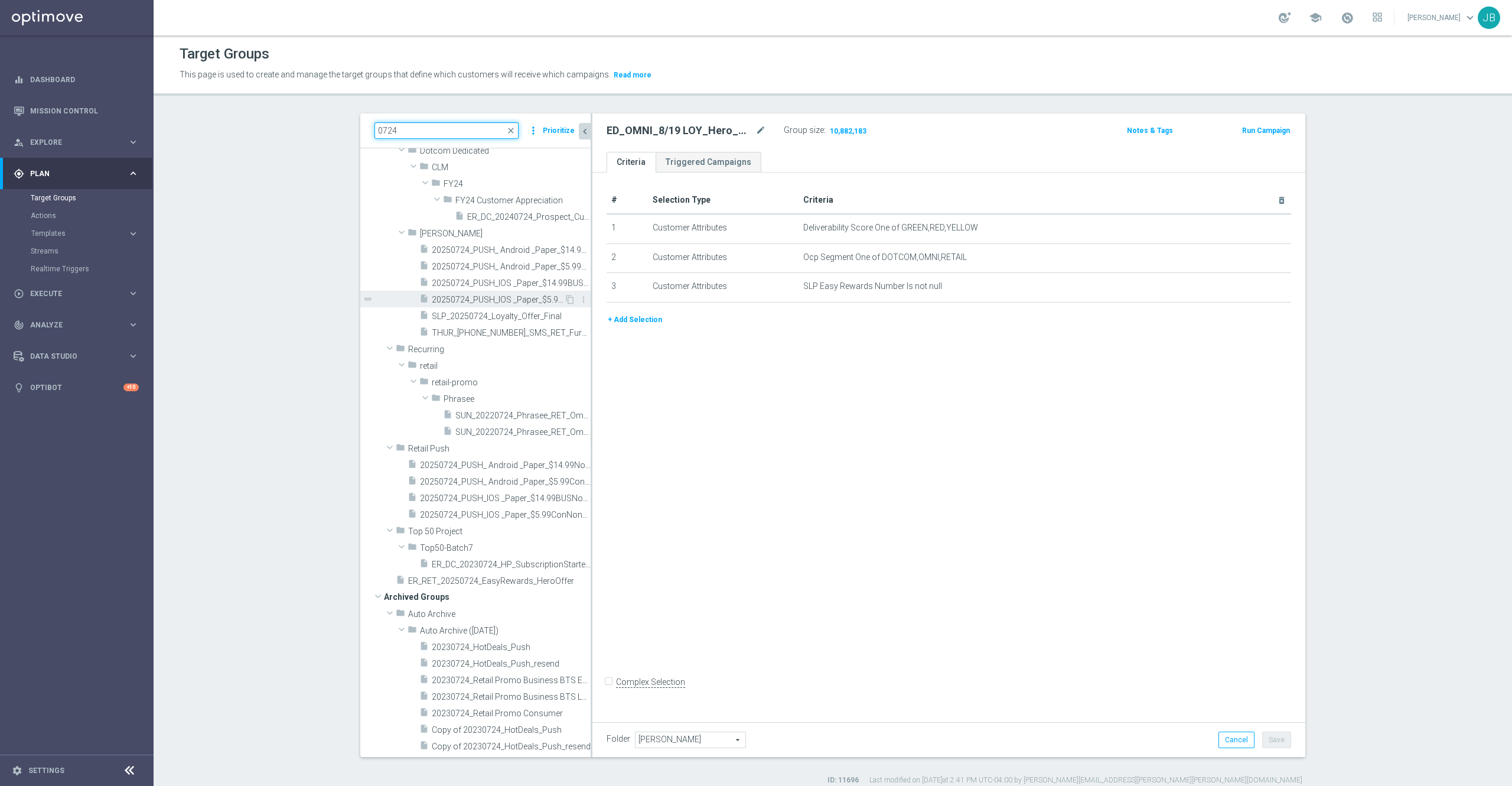
scroll to position [0, 0]
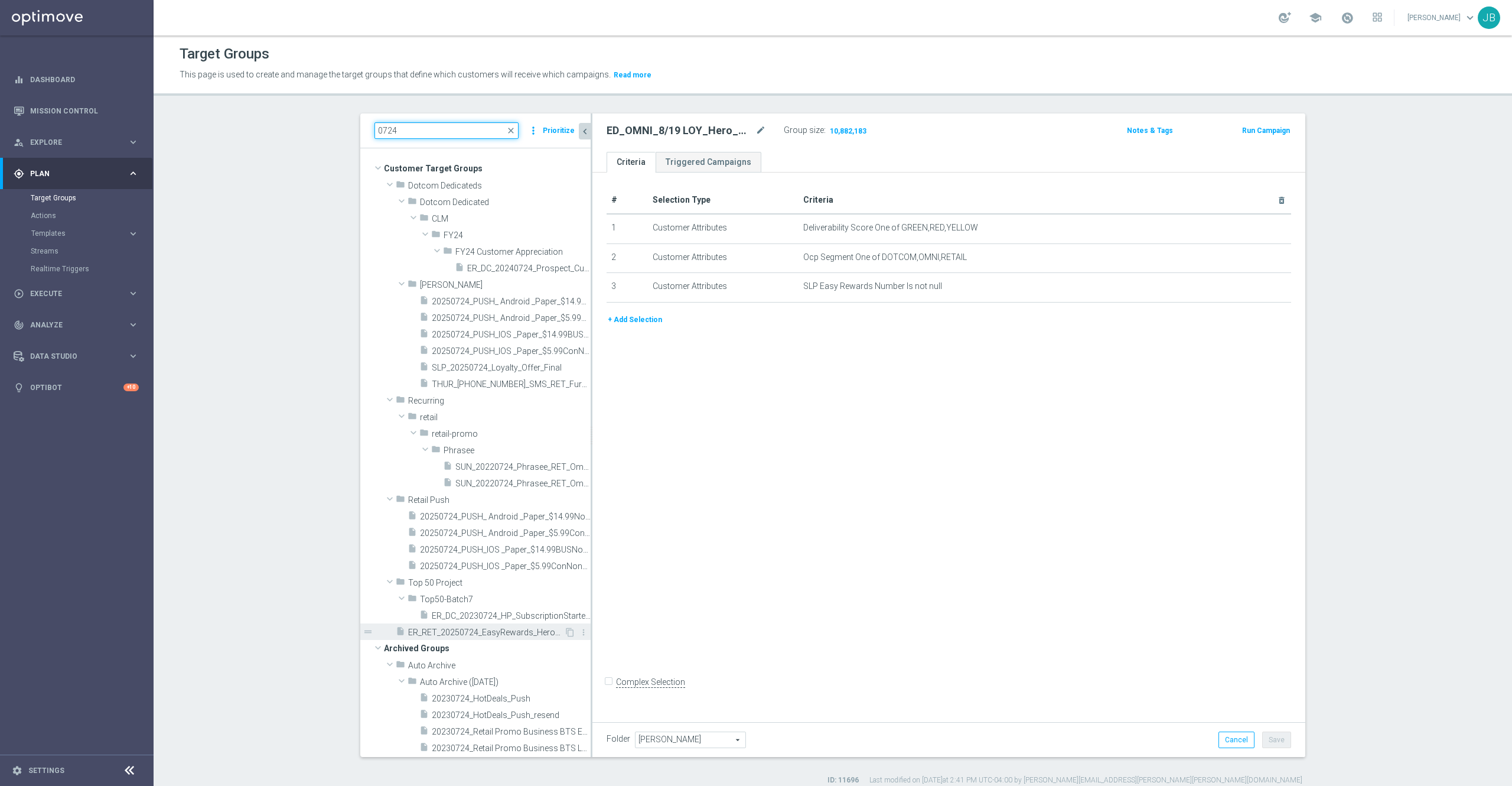
type input "0724"
click at [485, 633] on span "ER_RET_20250724_EasyRewards_HeroOffer" at bounding box center [485, 632] width 156 height 10
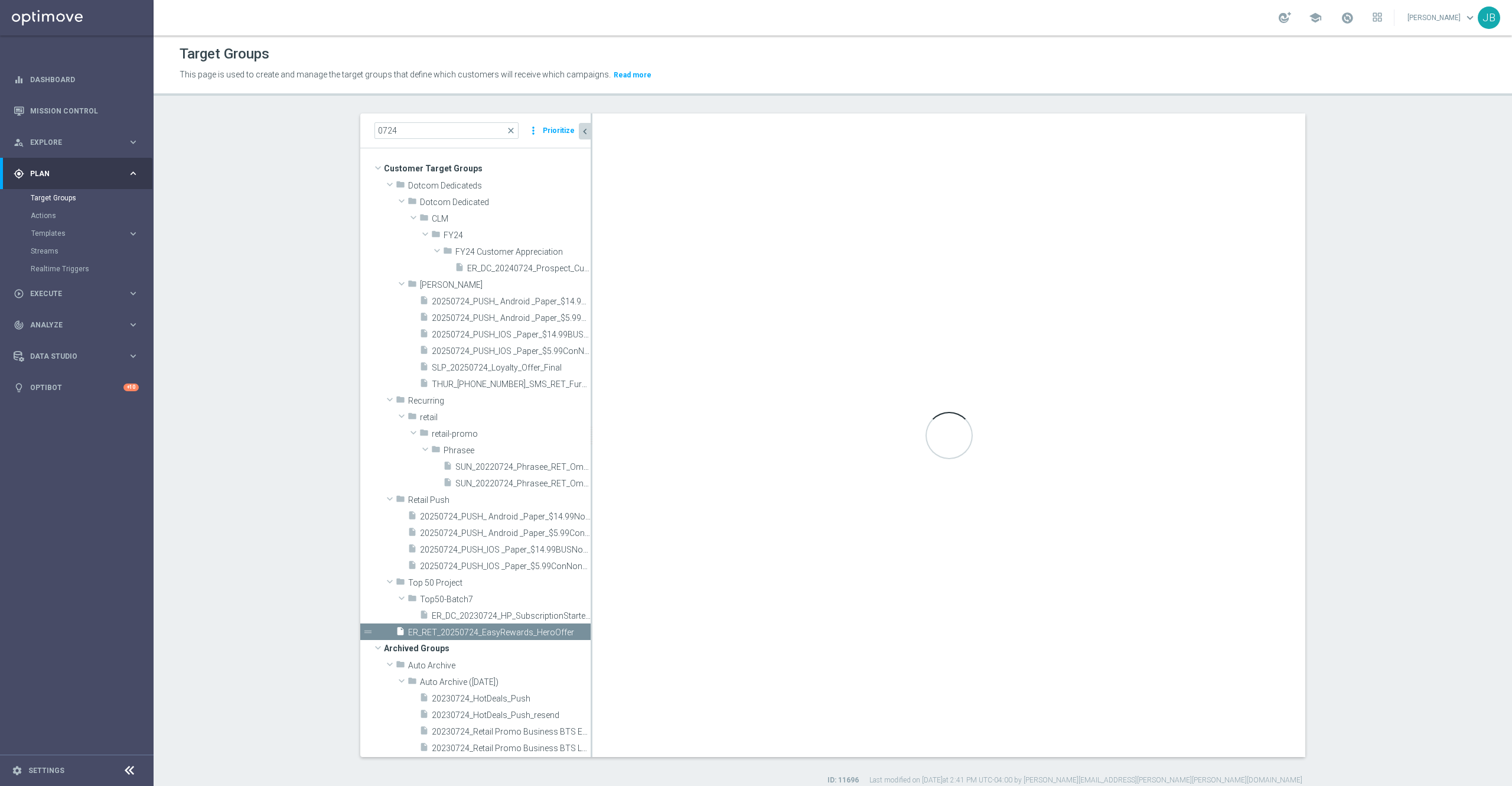
type input "Customer Target Groups"
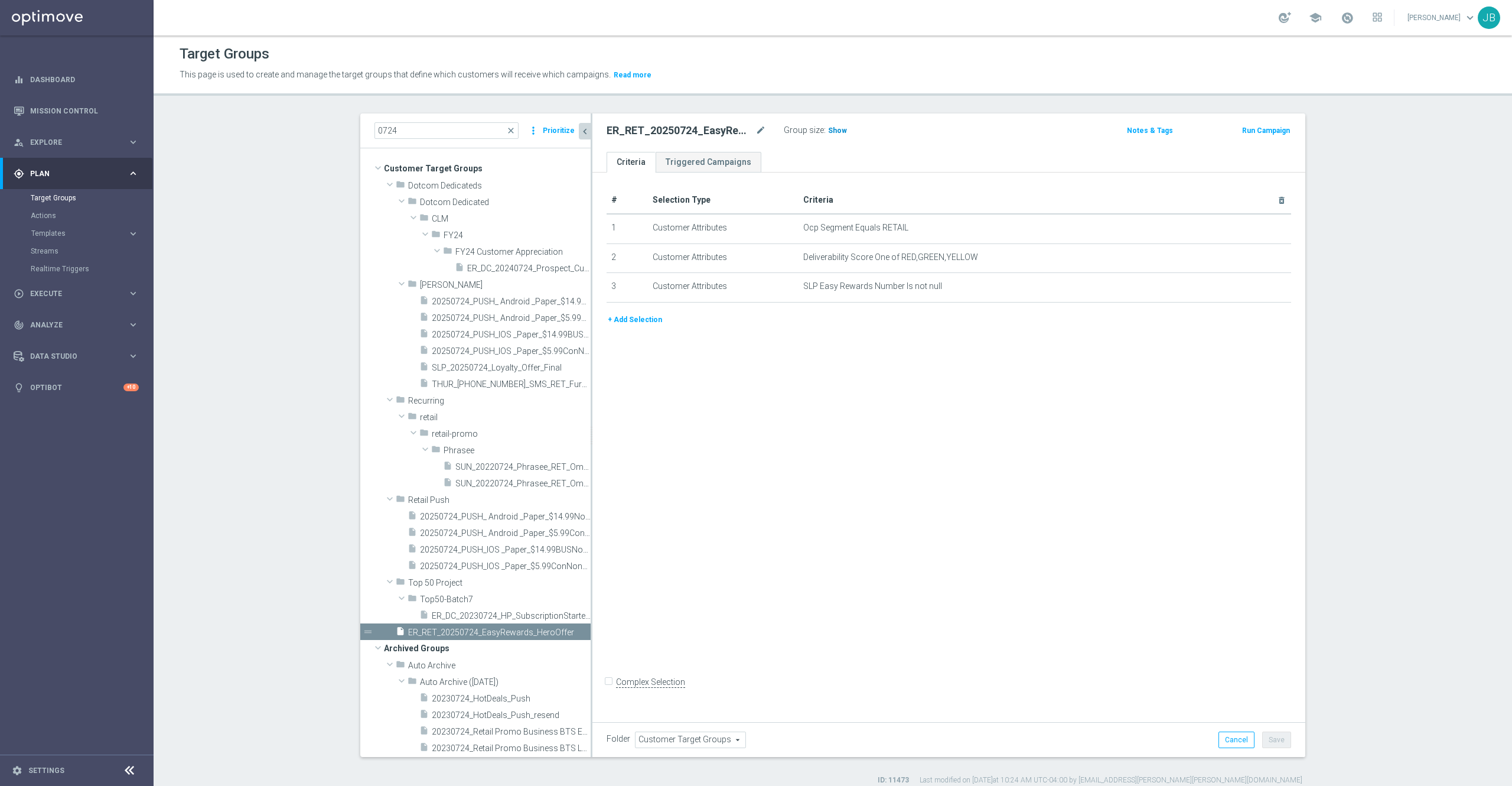
click at [829, 131] on span "Show" at bounding box center [838, 130] width 19 height 8
